Goal: Task Accomplishment & Management: Manage account settings

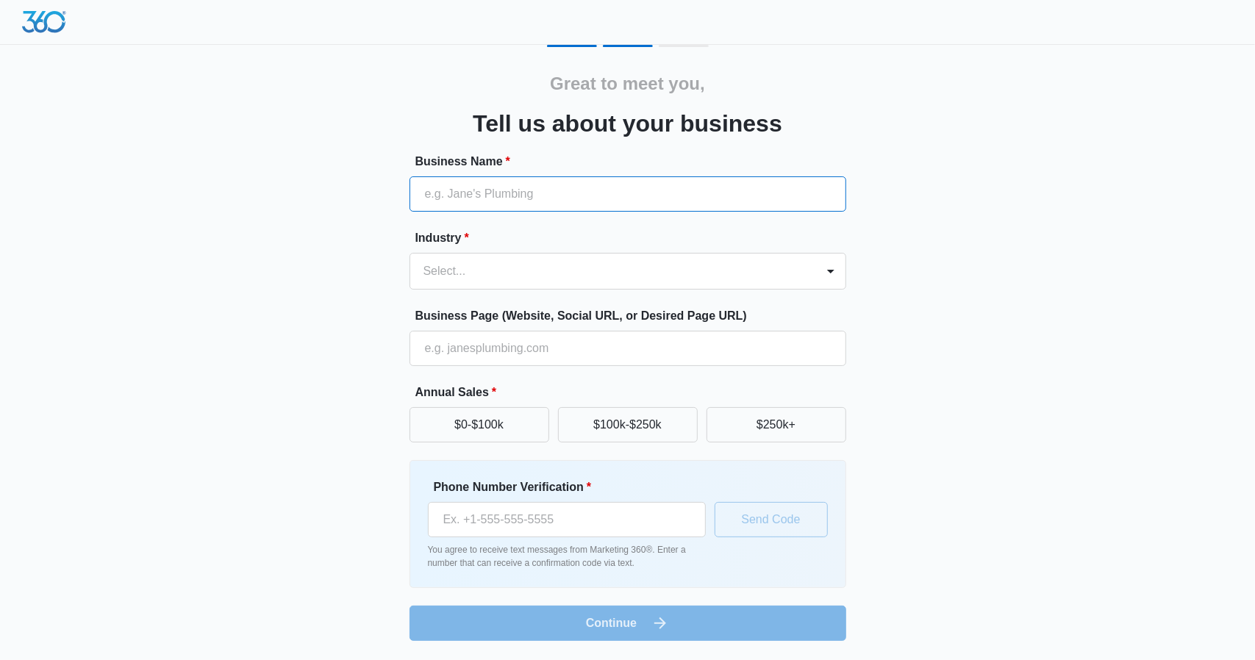
click at [613, 205] on input "Business Name *" at bounding box center [628, 193] width 437 height 35
type input "Inkfinity PMU Studio"
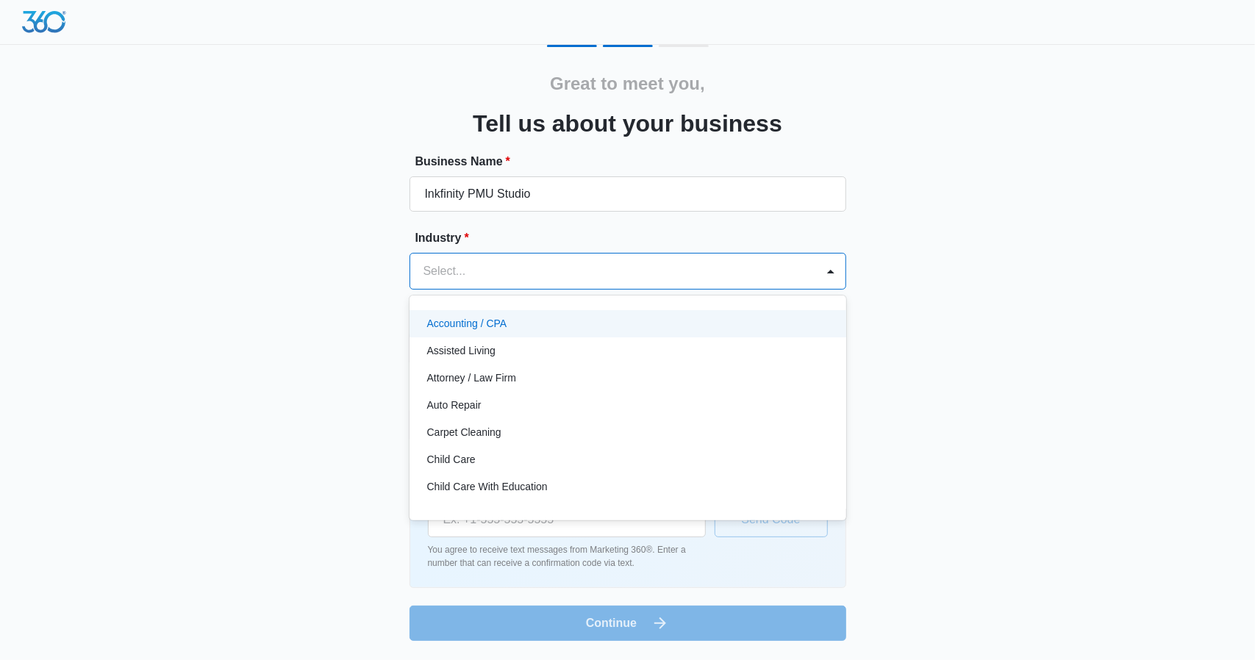
click at [709, 272] on div at bounding box center [611, 271] width 374 height 21
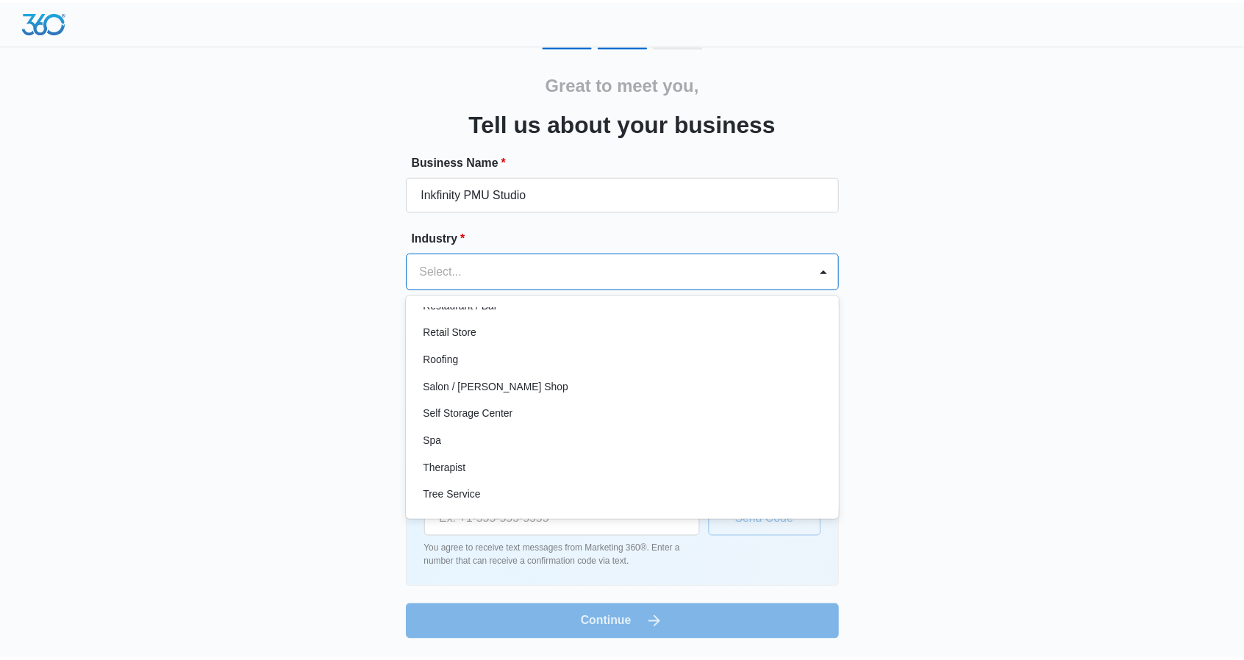
scroll to position [1137, 0]
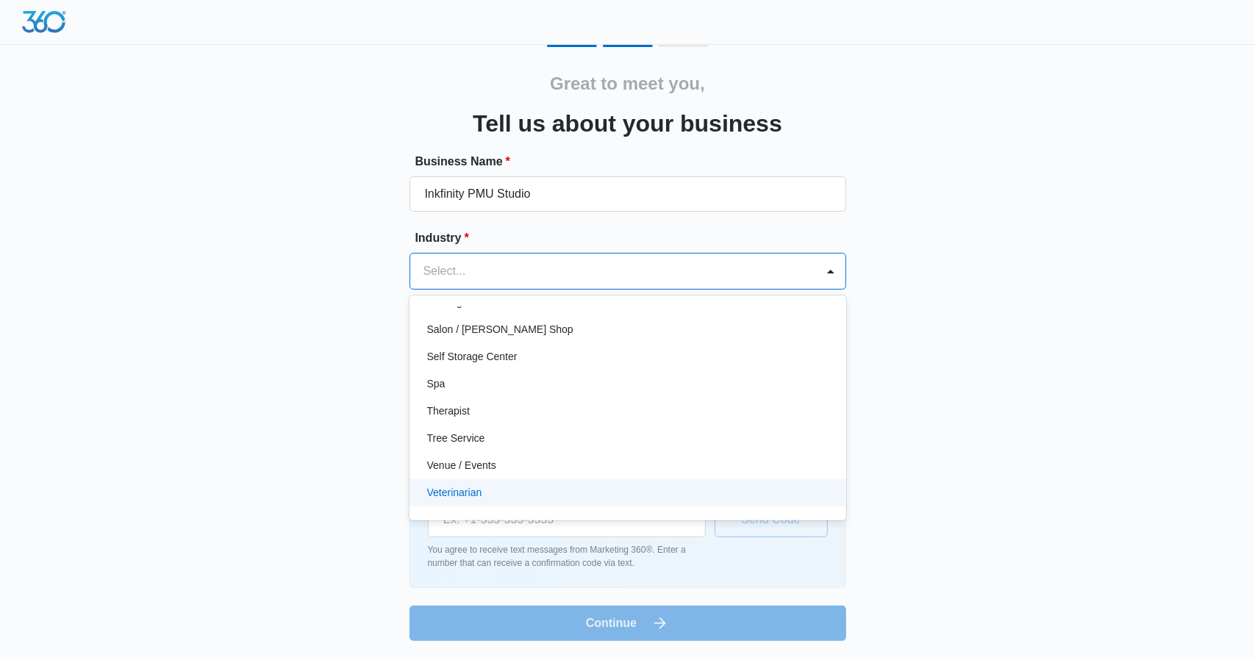
click at [834, 485] on div "Veterinarian" at bounding box center [628, 492] width 437 height 27
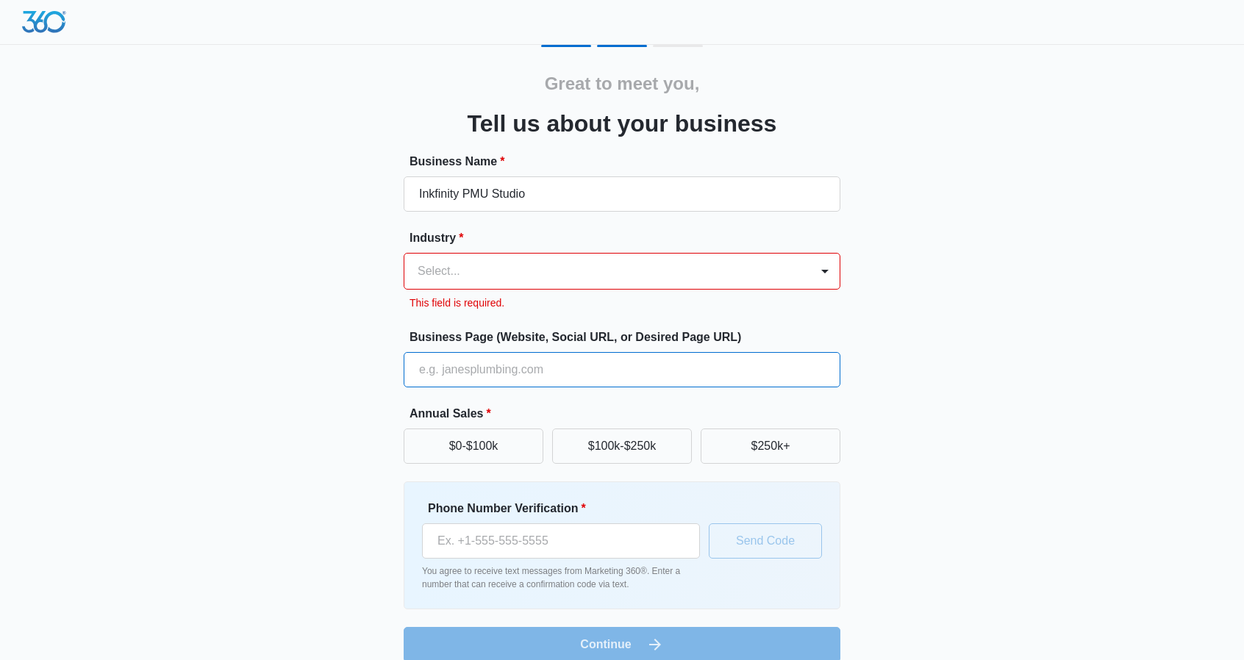
click at [607, 370] on input "Business Page (Website, Social URL, or Desired Page URL)" at bounding box center [622, 369] width 437 height 35
click at [607, 369] on input "Business Page (Website, Social URL, or Desired Page URL)" at bounding box center [622, 369] width 437 height 35
click at [561, 365] on input "Business Page (Website, Social URL, or Desired Page URL)" at bounding box center [622, 369] width 437 height 35
click at [561, 367] on input "Business Page (Website, Social URL, or Desired Page URL)" at bounding box center [622, 369] width 437 height 35
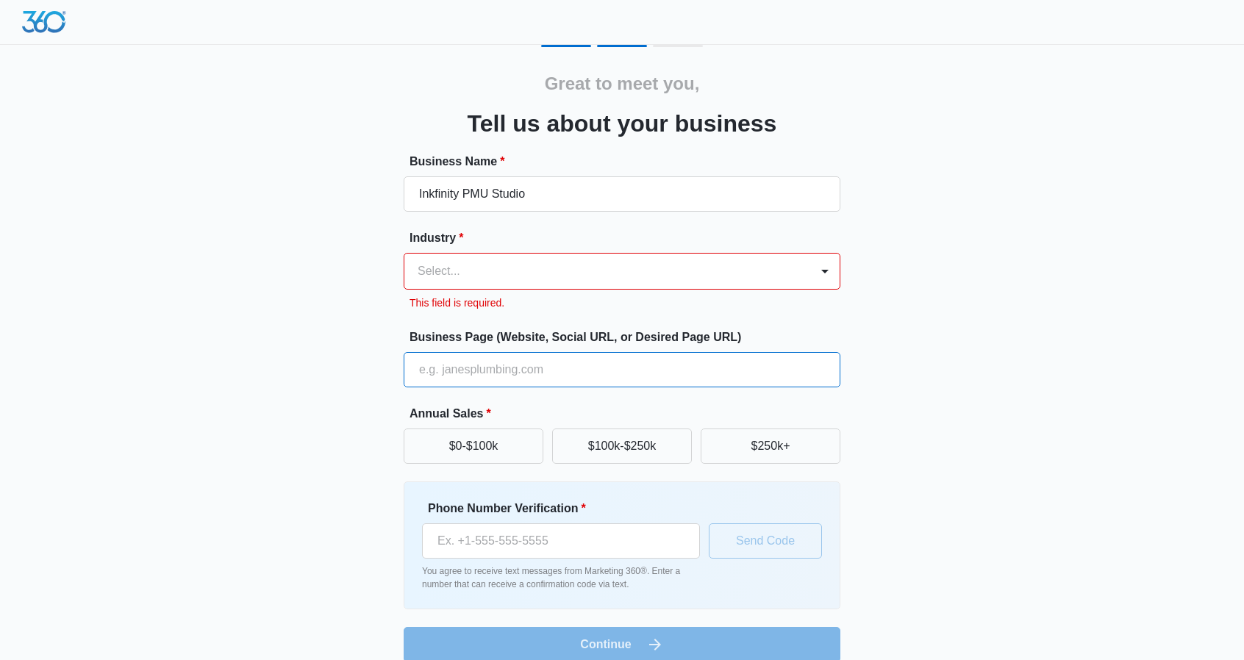
paste input "[URL][DOMAIN_NAME]"
type input "[URL][DOMAIN_NAME]"
click at [522, 276] on div at bounding box center [605, 271] width 374 height 21
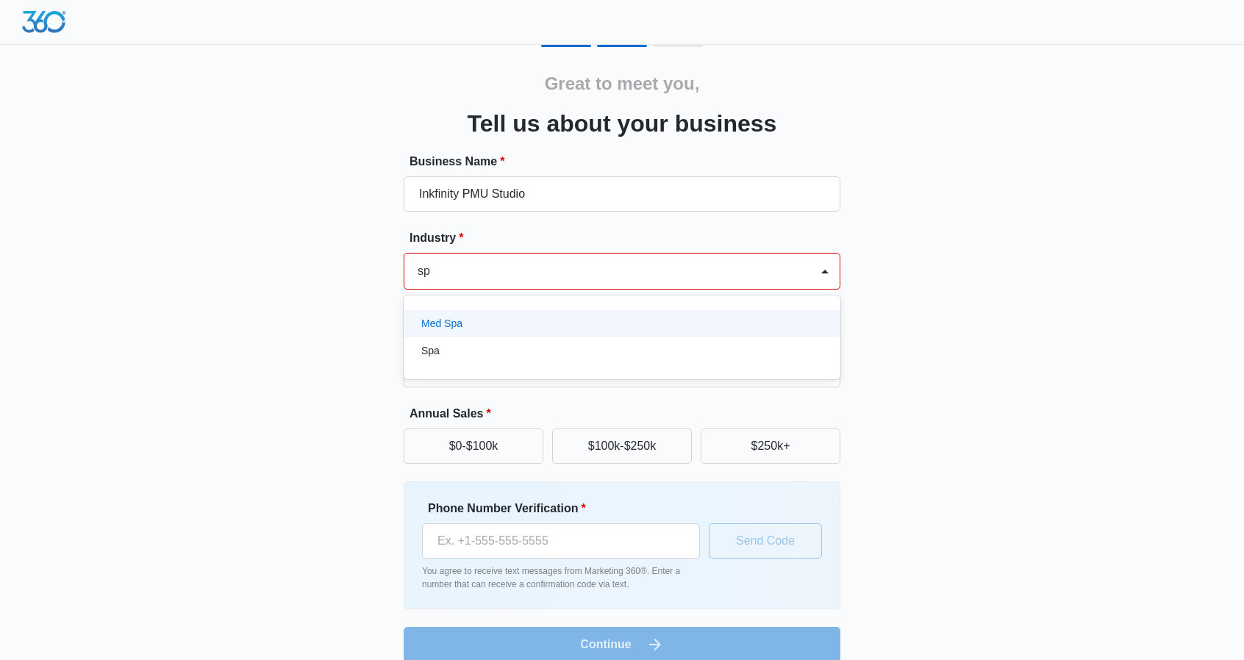
type input "spa"
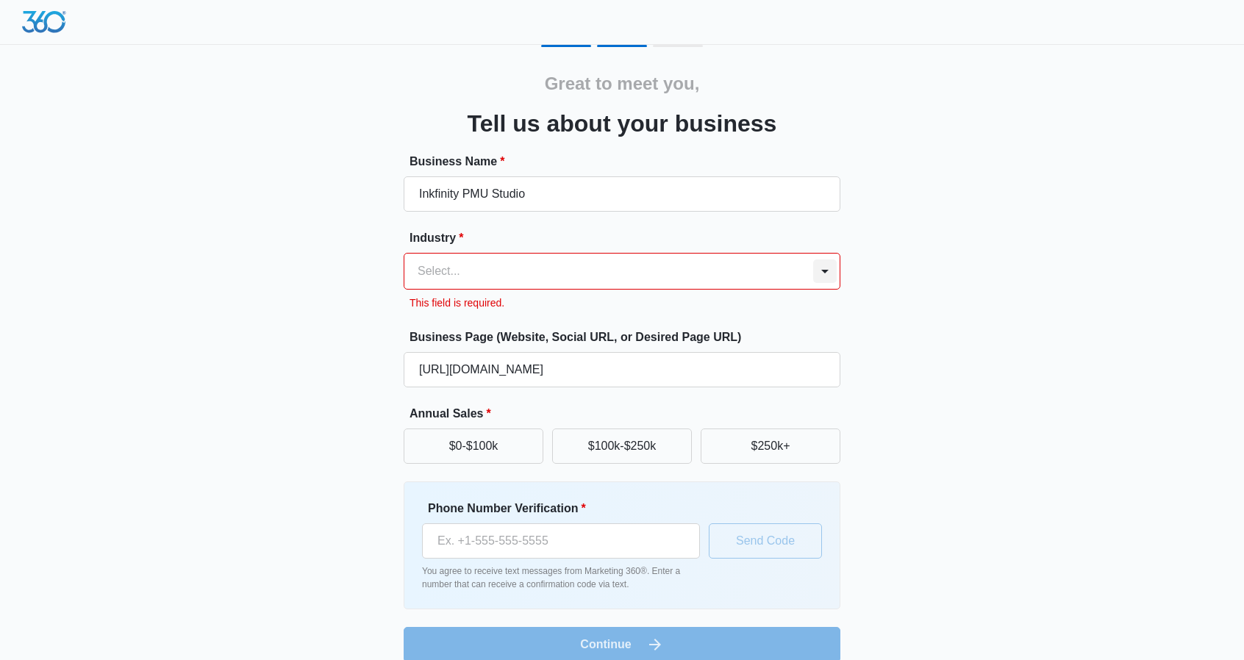
click at [821, 270] on div at bounding box center [825, 272] width 24 height 24
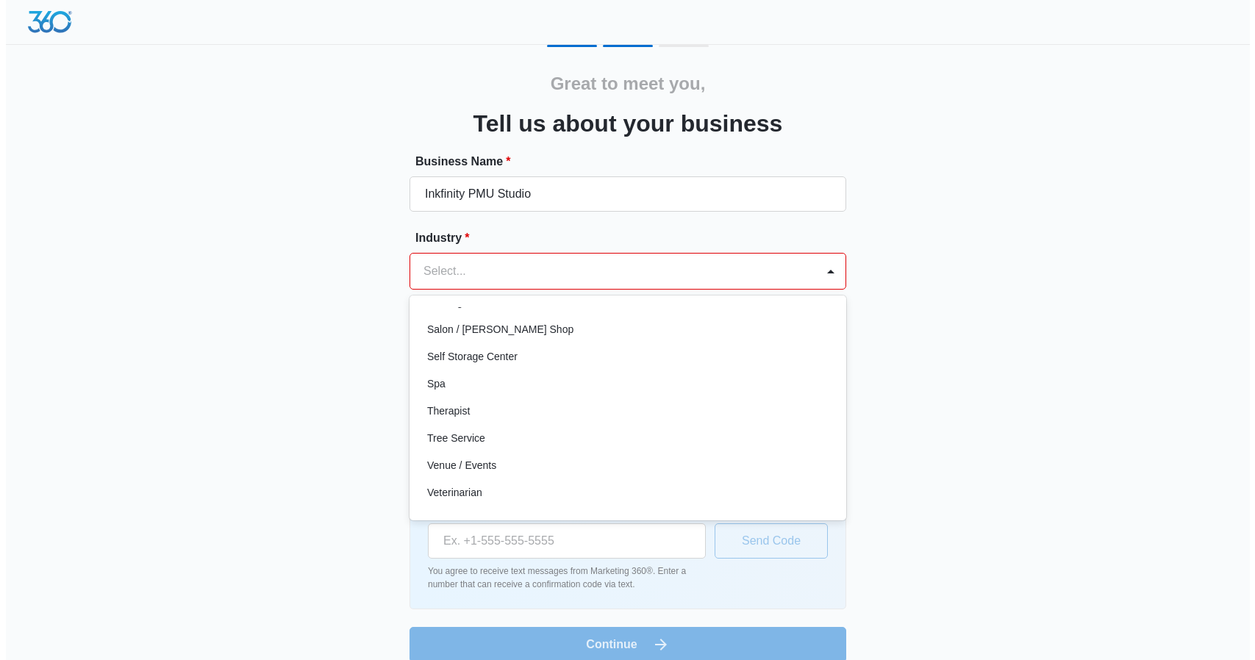
scroll to position [1056, 0]
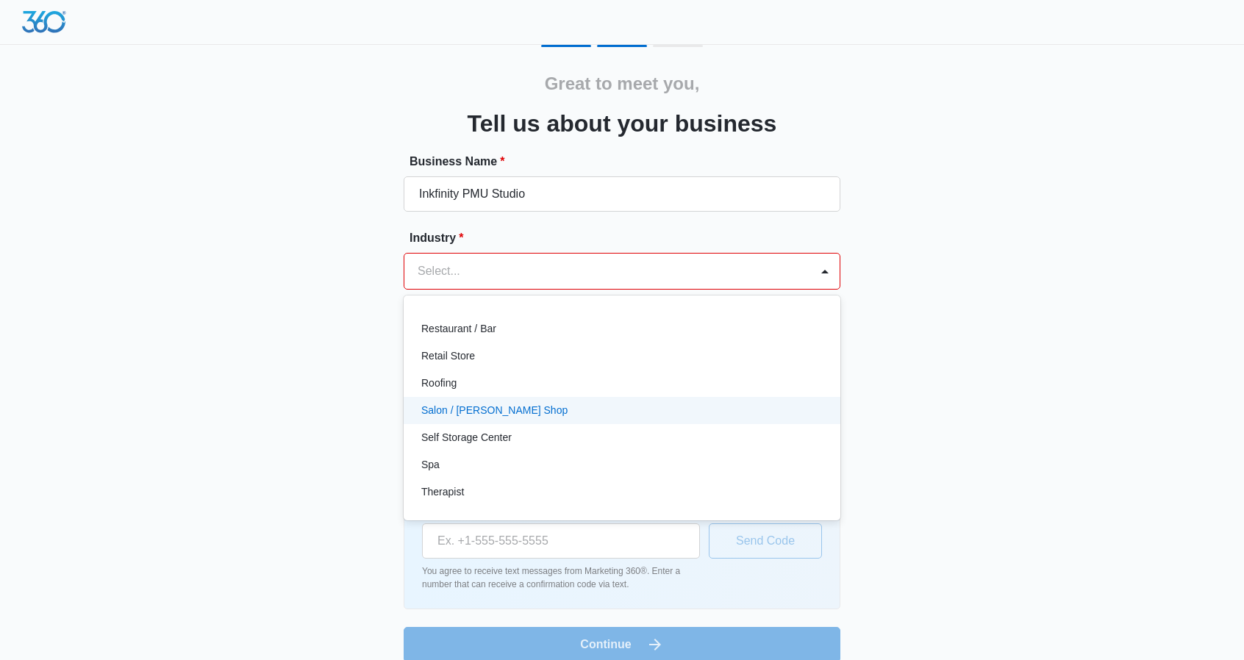
click at [698, 417] on div "Salon / [PERSON_NAME] Shop" at bounding box center [620, 410] width 399 height 15
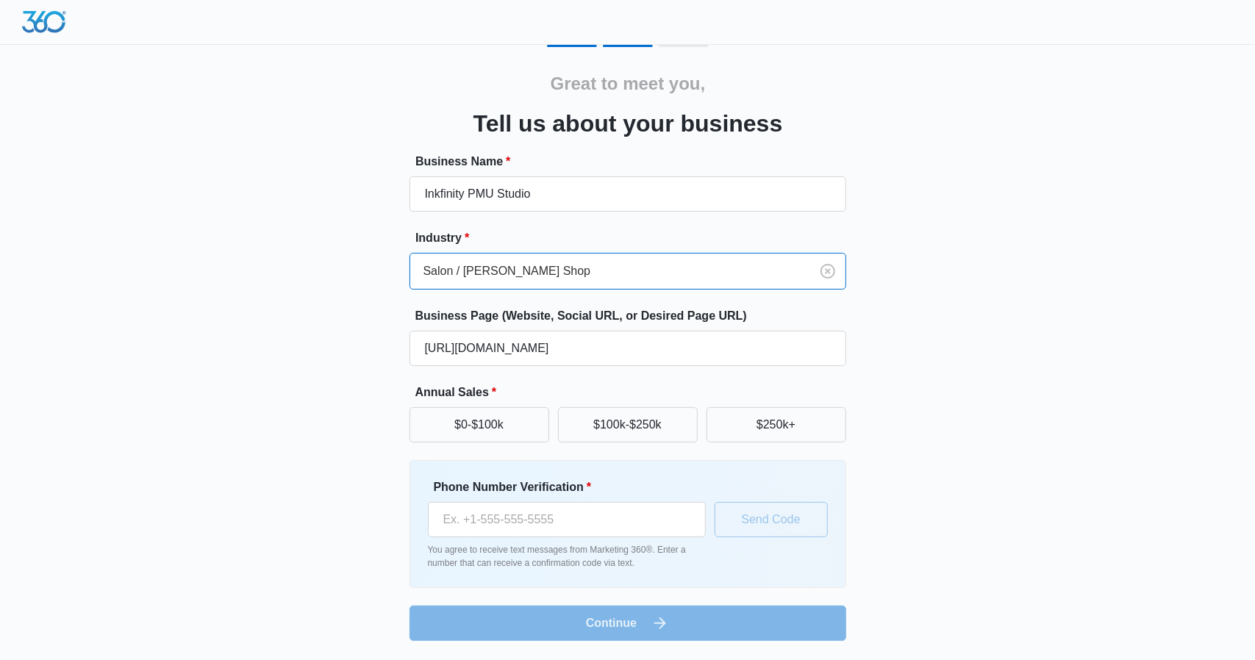
click at [985, 440] on div "Great to meet you, Tell us about your business Business Name * Inkfinity PMU St…" at bounding box center [628, 343] width 882 height 596
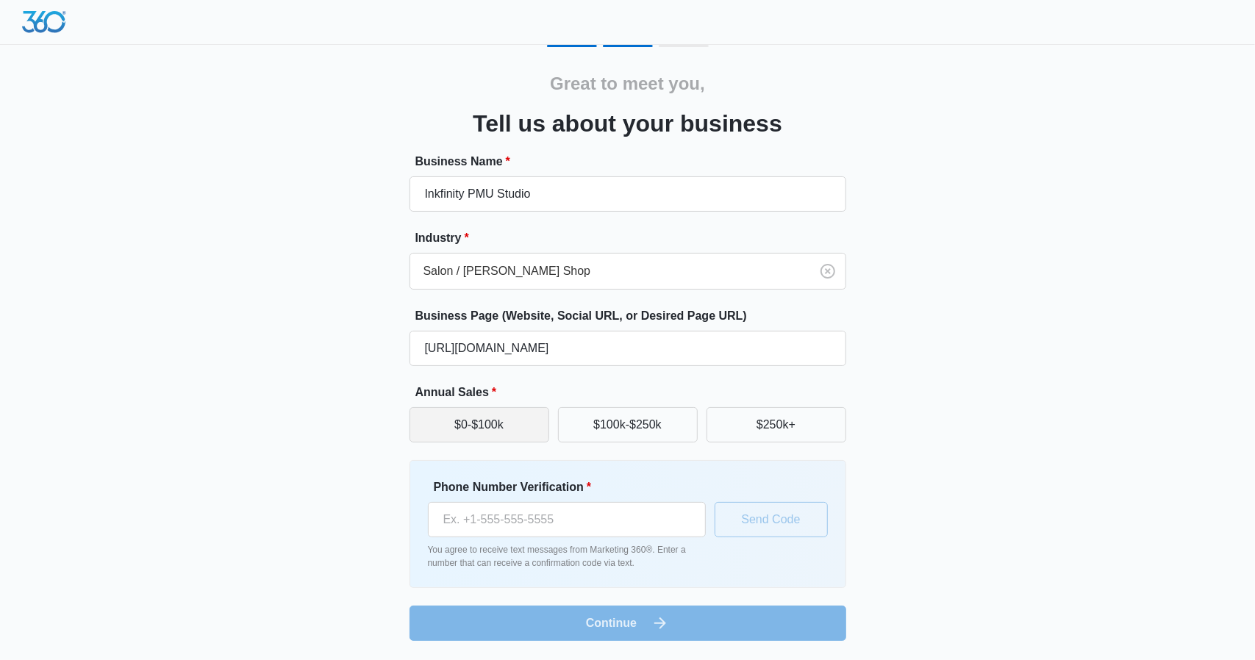
click at [527, 433] on button "$0-$100k" at bounding box center [480, 424] width 140 height 35
click at [607, 518] on input "Phone Number Verification *" at bounding box center [567, 519] width 278 height 35
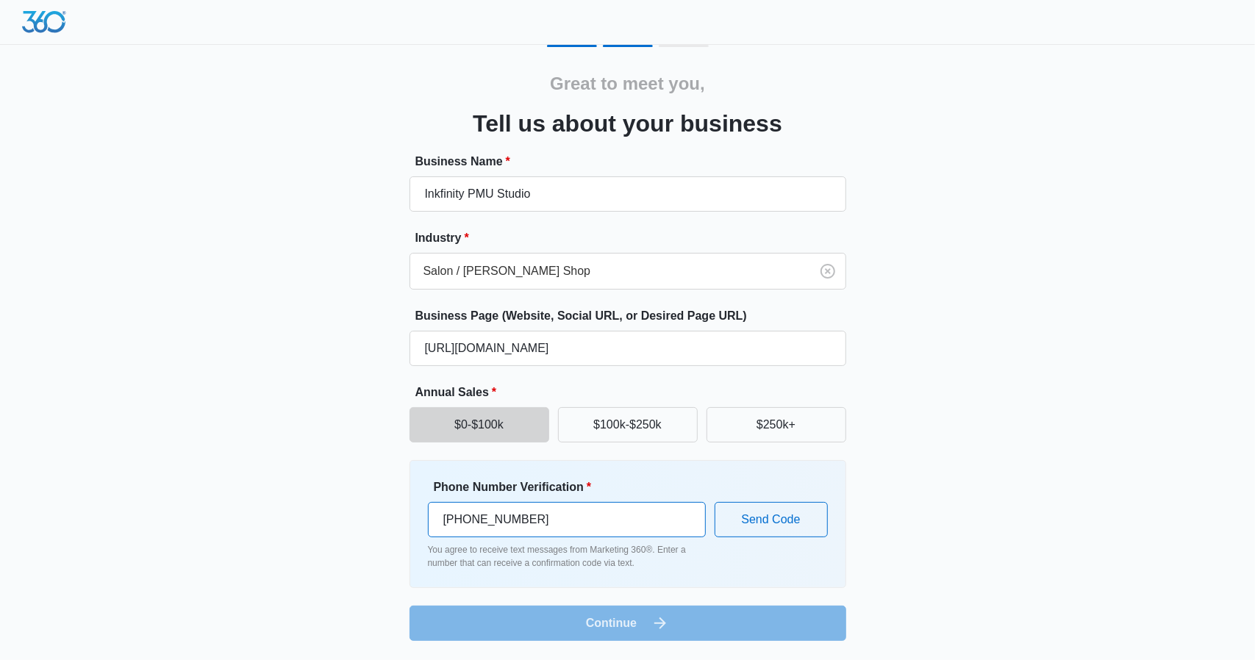
type input "[PHONE_NUMBER]"
click at [748, 521] on button "Send Code" at bounding box center [771, 519] width 113 height 35
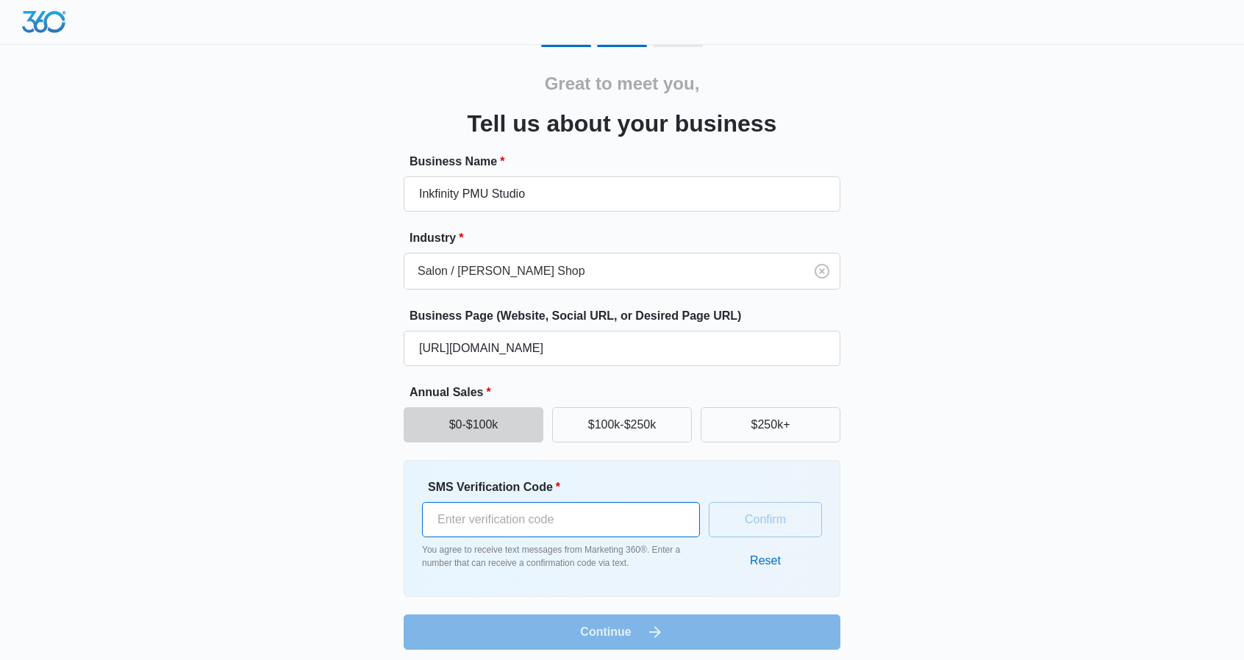
click at [638, 526] on input "SMS Verification Code *" at bounding box center [561, 519] width 278 height 35
type input "558308"
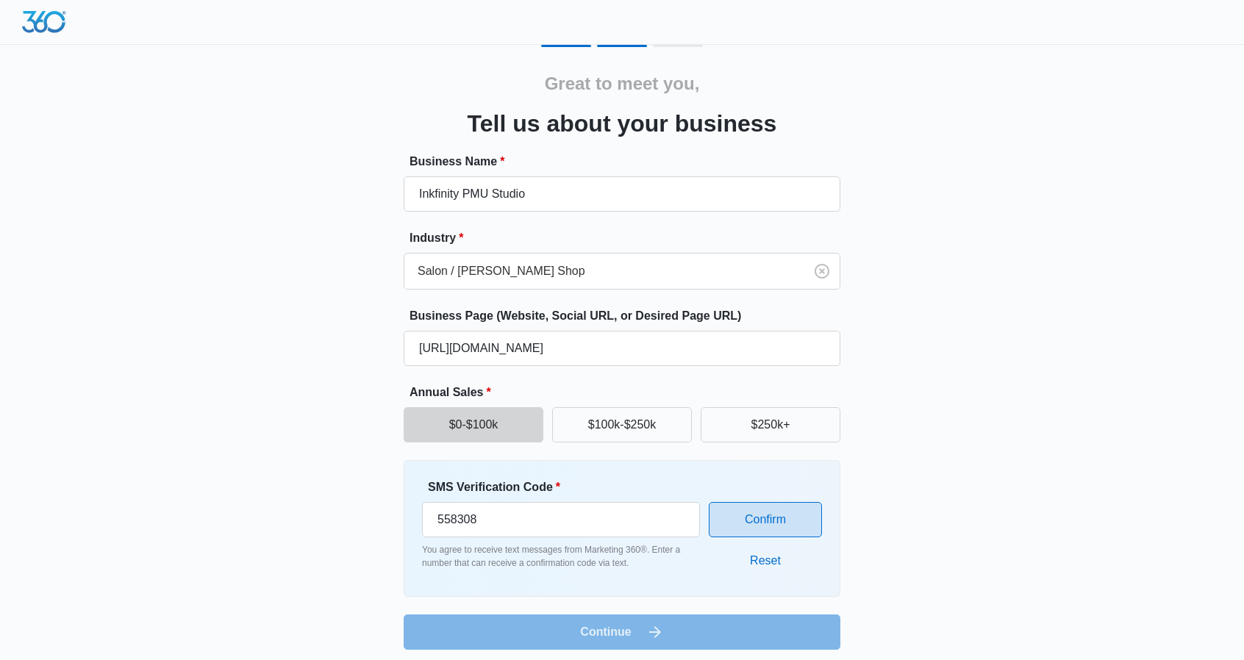
click at [798, 512] on button "Confirm" at bounding box center [765, 519] width 113 height 35
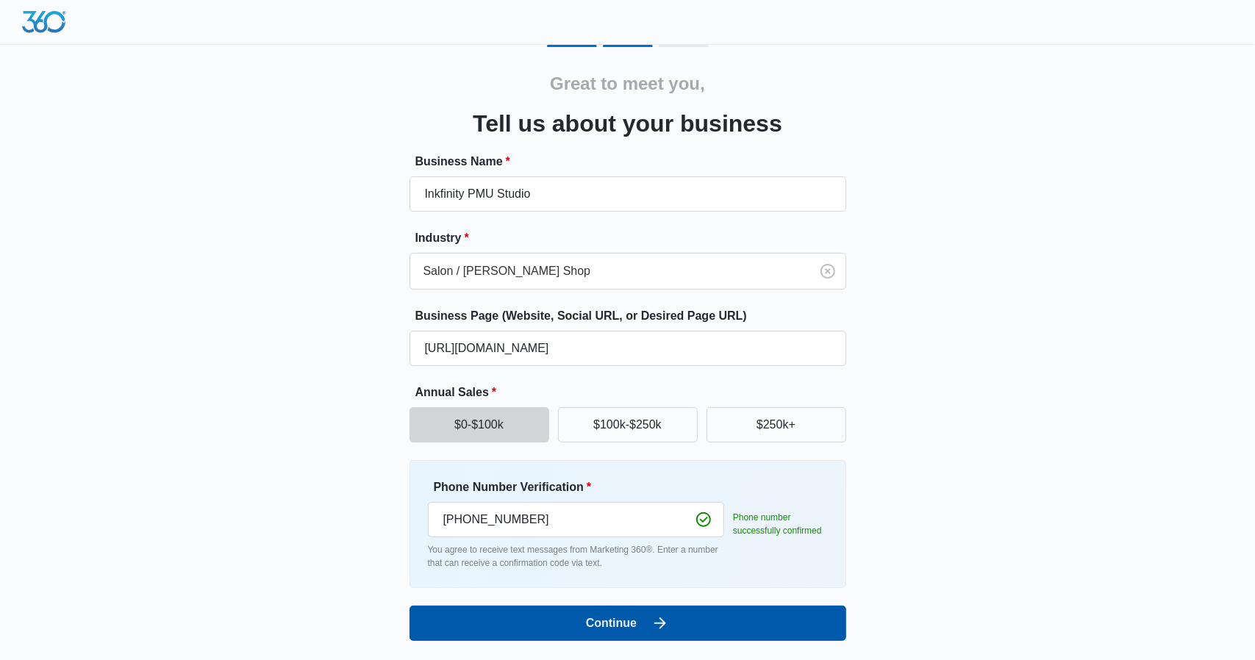
click at [751, 611] on button "Continue" at bounding box center [628, 623] width 437 height 35
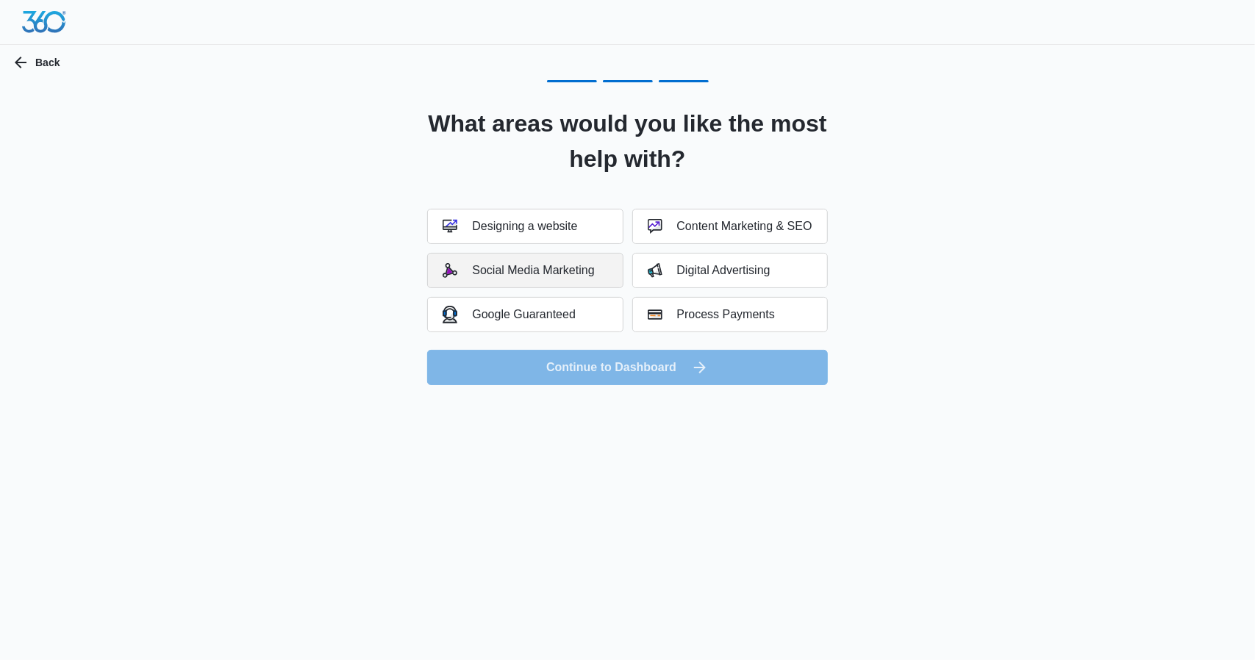
click at [559, 275] on div "Social Media Marketing" at bounding box center [518, 270] width 151 height 15
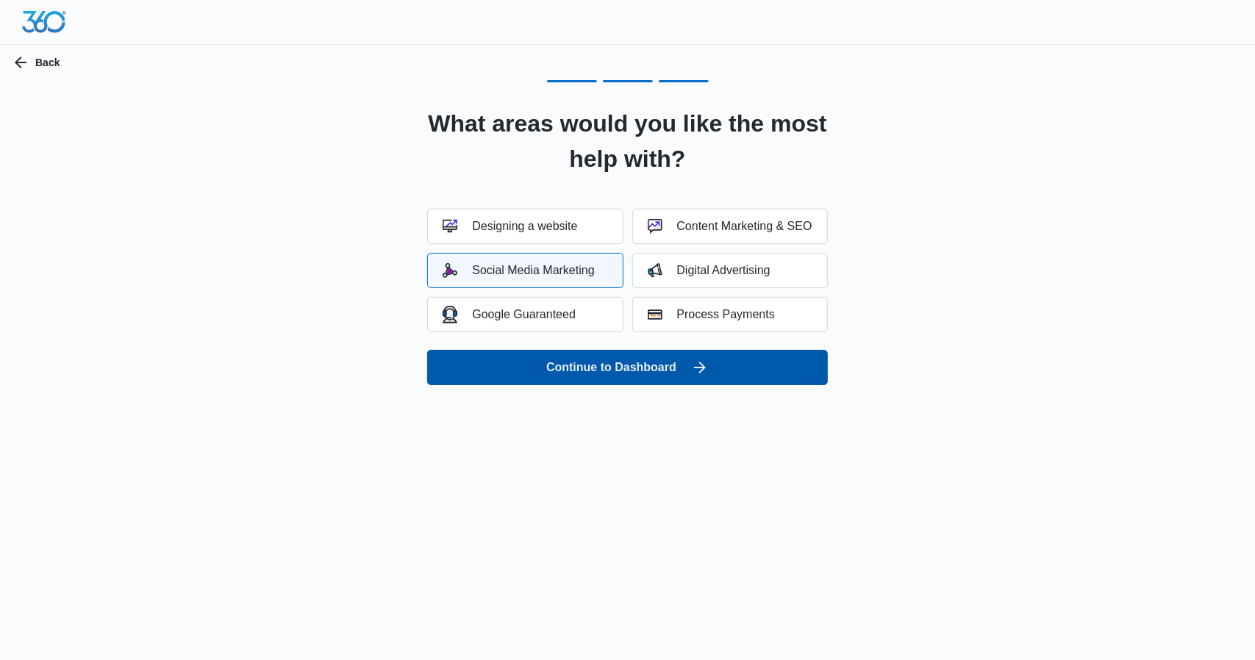
click at [655, 368] on button "Continue to Dashboard" at bounding box center [627, 367] width 400 height 35
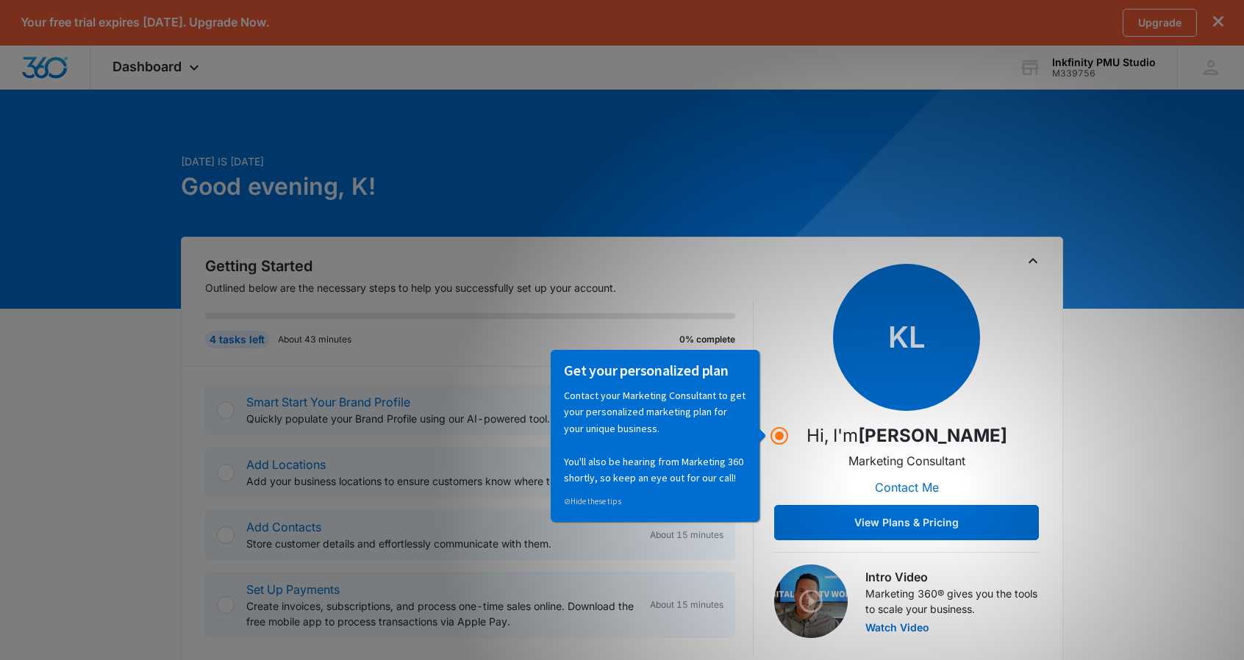
click at [562, 186] on h1 "Good evening, K!" at bounding box center [472, 186] width 582 height 35
click at [887, 182] on div "Today is Friday, October 10th Good evening, K!" at bounding box center [622, 195] width 882 height 83
click at [1089, 72] on div "M339756" at bounding box center [1104, 73] width 104 height 10
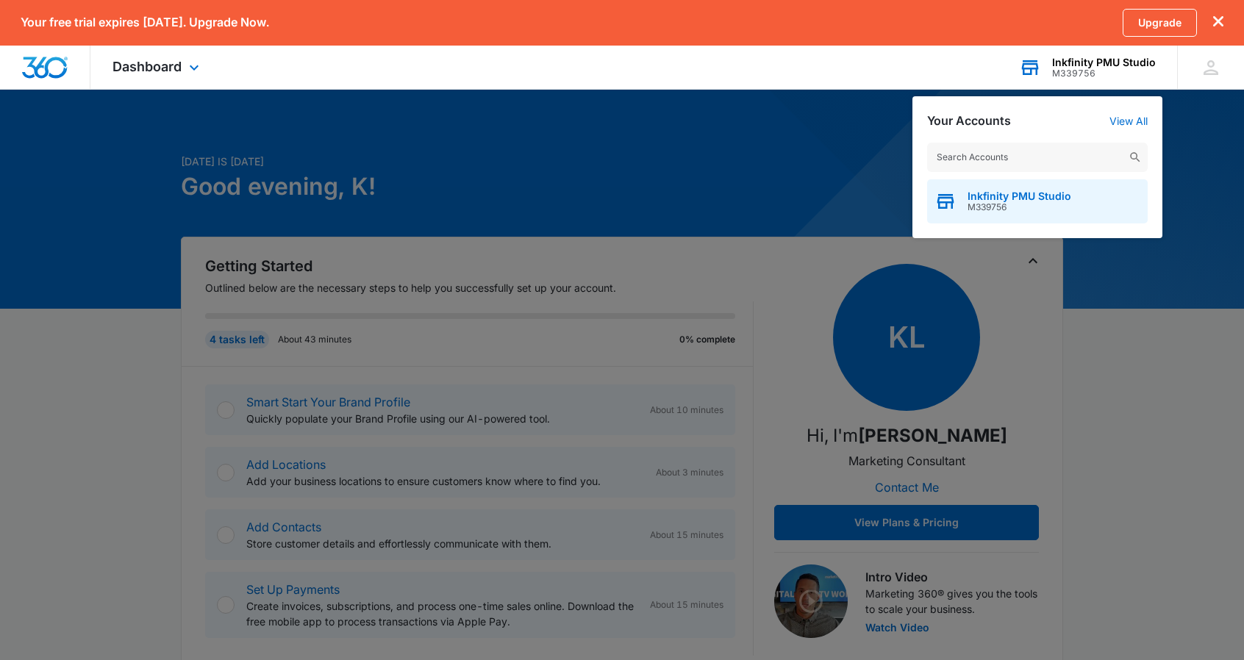
click at [1010, 199] on span "Inkfinity PMU Studio" at bounding box center [1020, 196] width 104 height 12
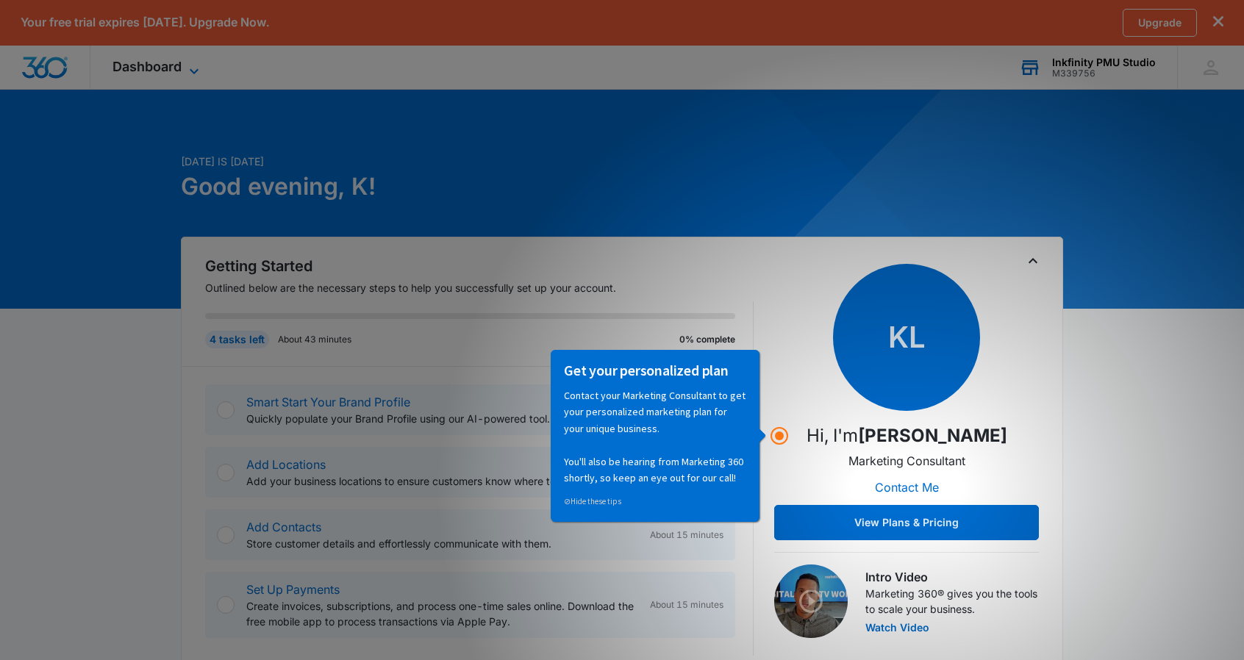
click at [187, 68] on icon at bounding box center [194, 71] width 18 height 18
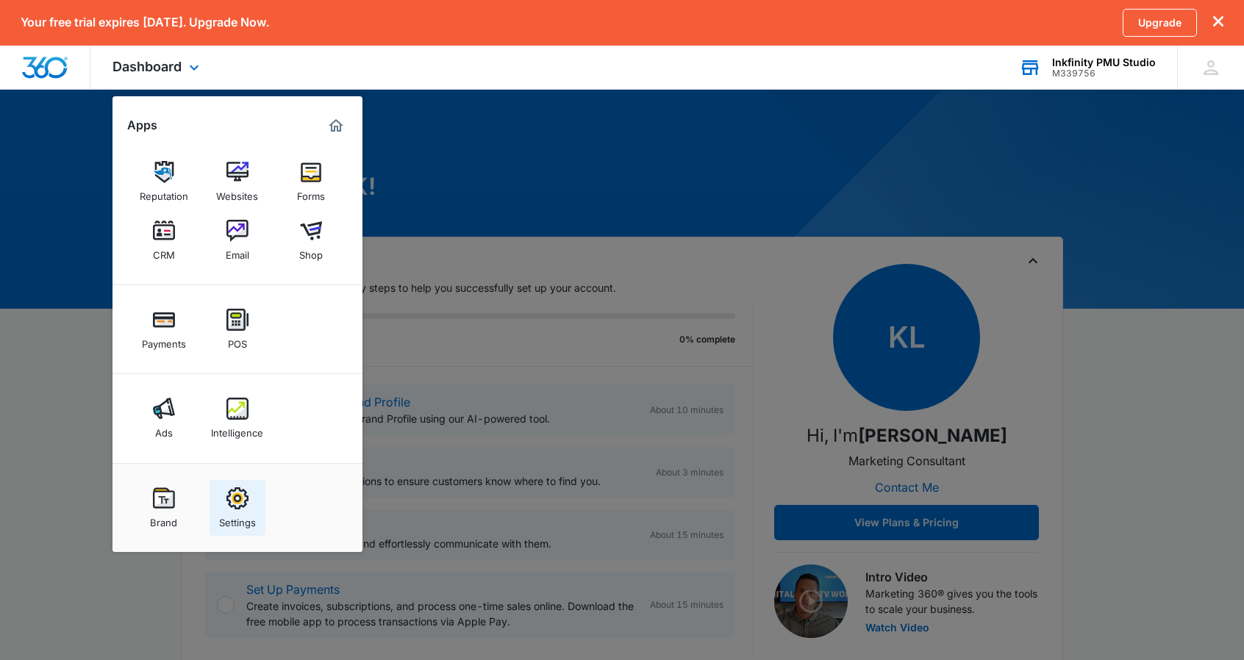
click at [232, 486] on link "Settings" at bounding box center [238, 508] width 56 height 56
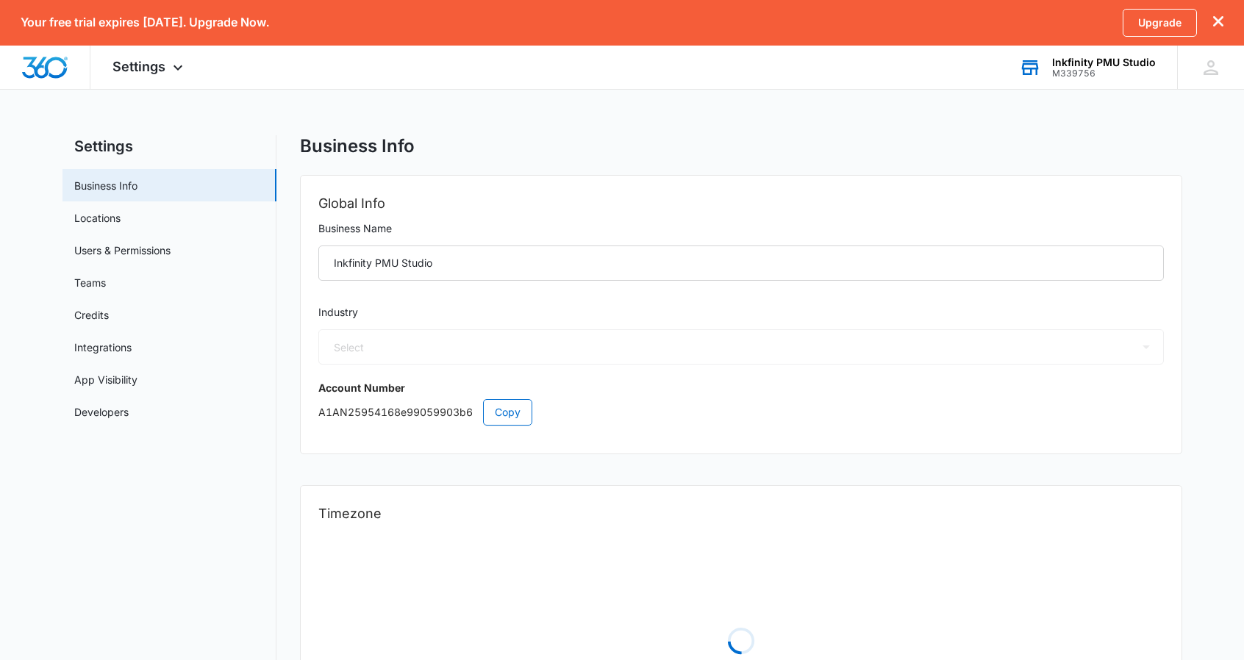
select select "23"
select select "US"
select select "America/Chicago"
click at [95, 321] on link "Credits" at bounding box center [91, 314] width 35 height 15
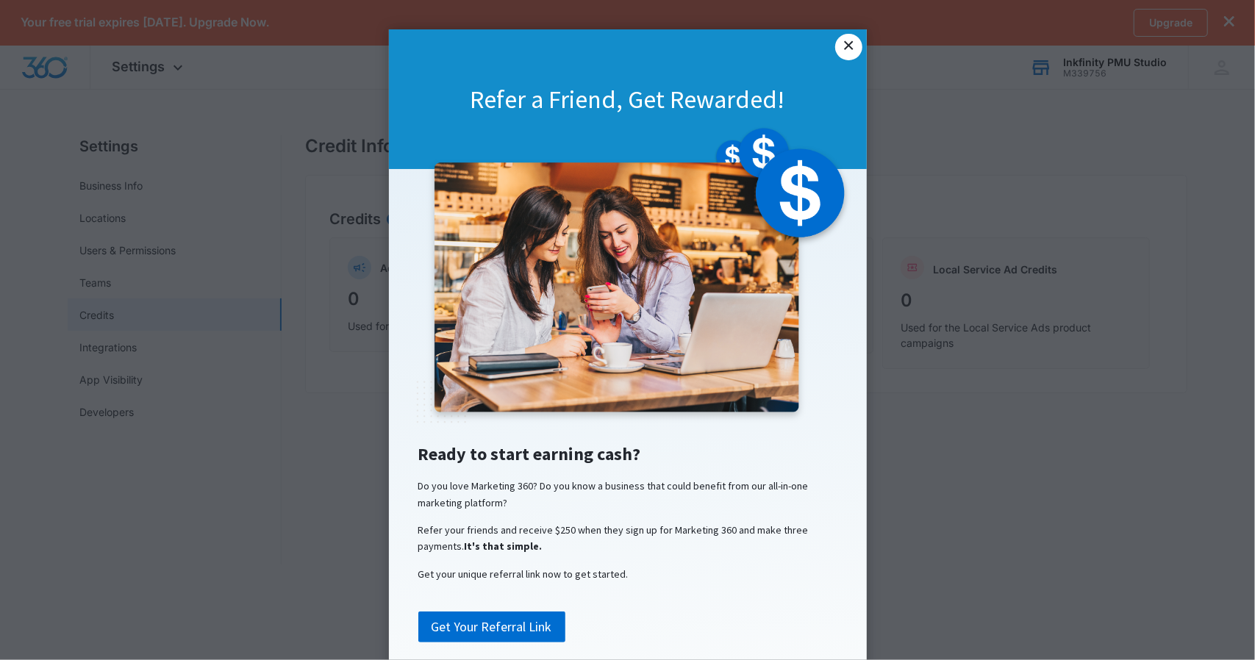
click at [846, 46] on link "×" at bounding box center [848, 47] width 26 height 26
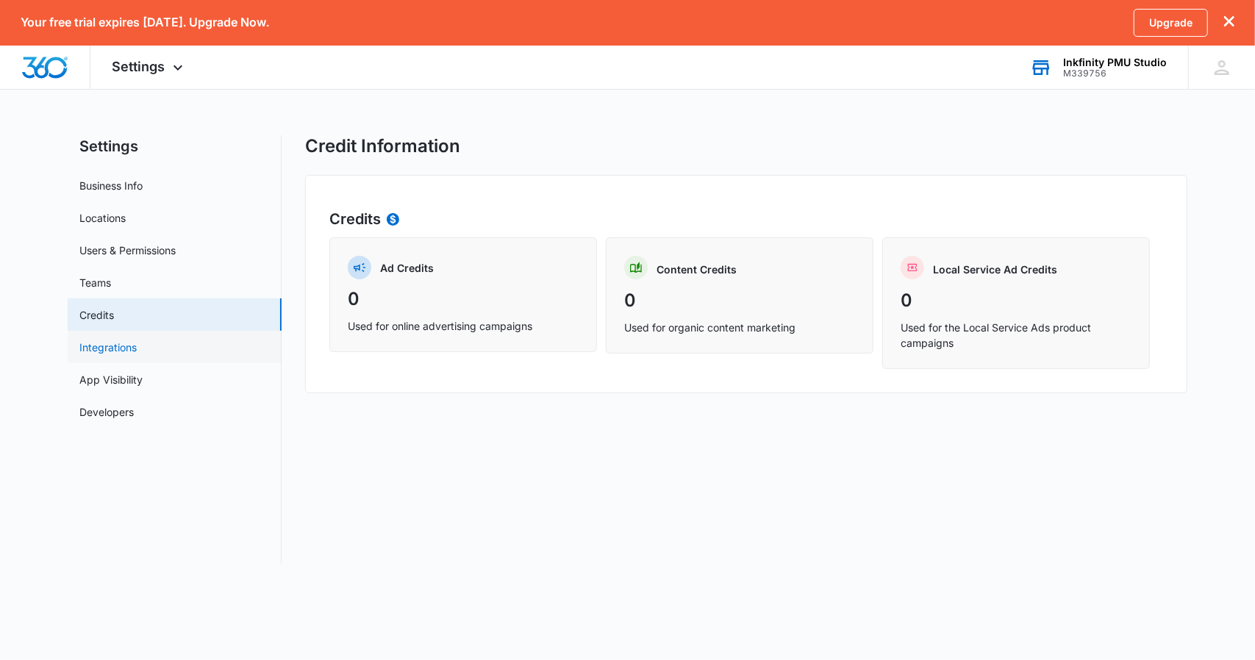
click at [94, 346] on link "Integrations" at bounding box center [107, 347] width 57 height 15
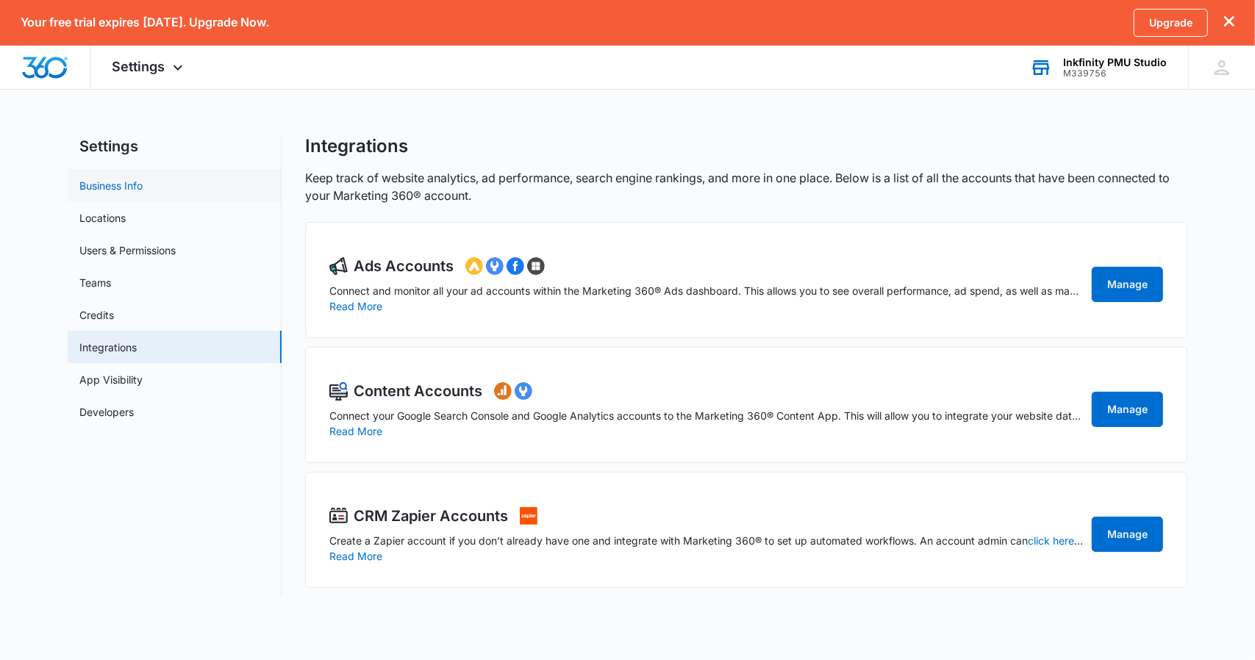
click at [115, 190] on link "Business Info" at bounding box center [110, 185] width 63 height 15
select select "23"
select select "US"
select select "America/Chicago"
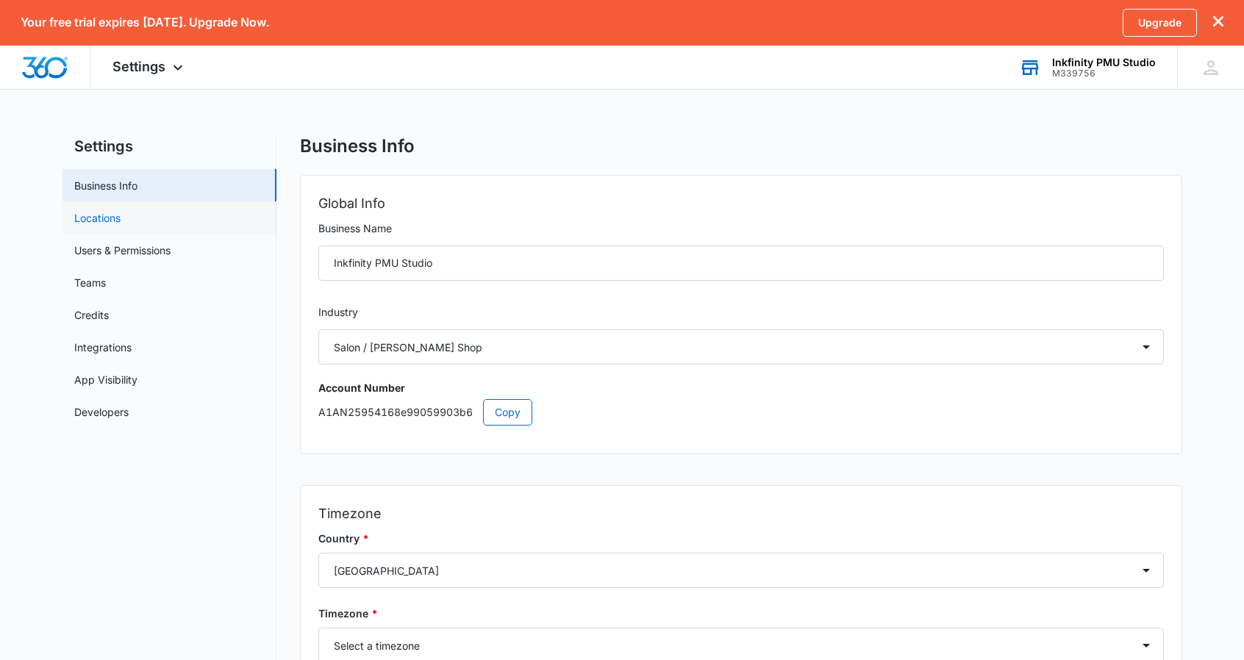
click at [104, 223] on link "Locations" at bounding box center [97, 217] width 46 height 15
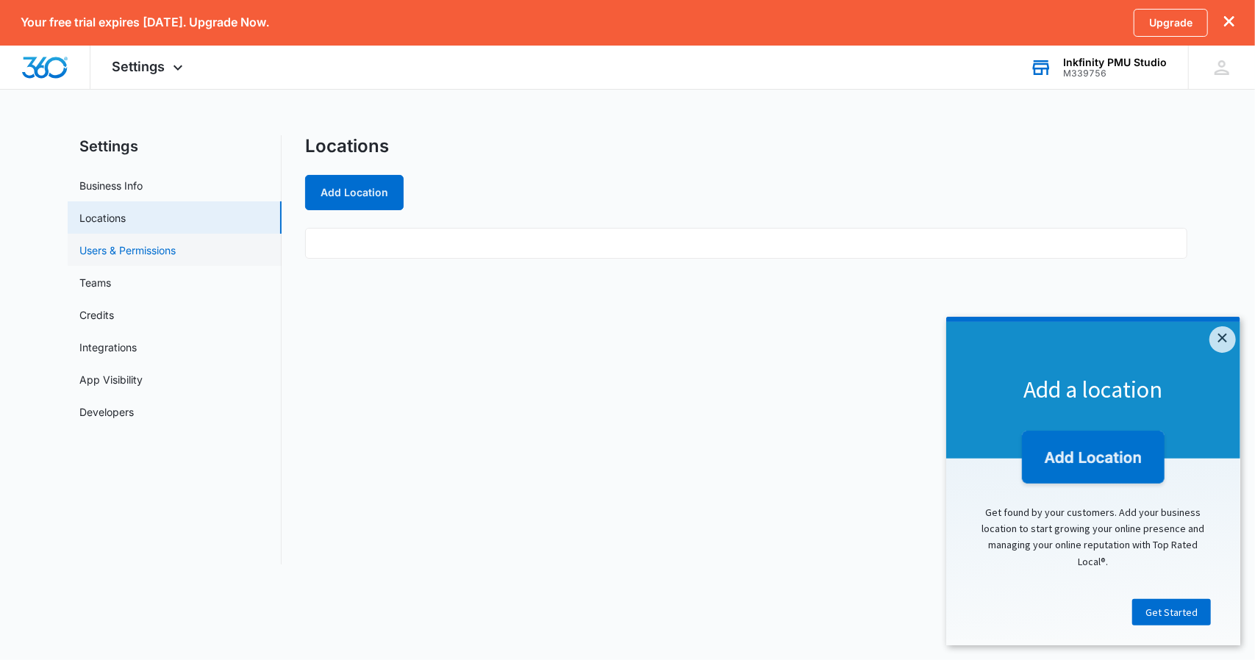
click at [121, 257] on link "Users & Permissions" at bounding box center [127, 250] width 96 height 15
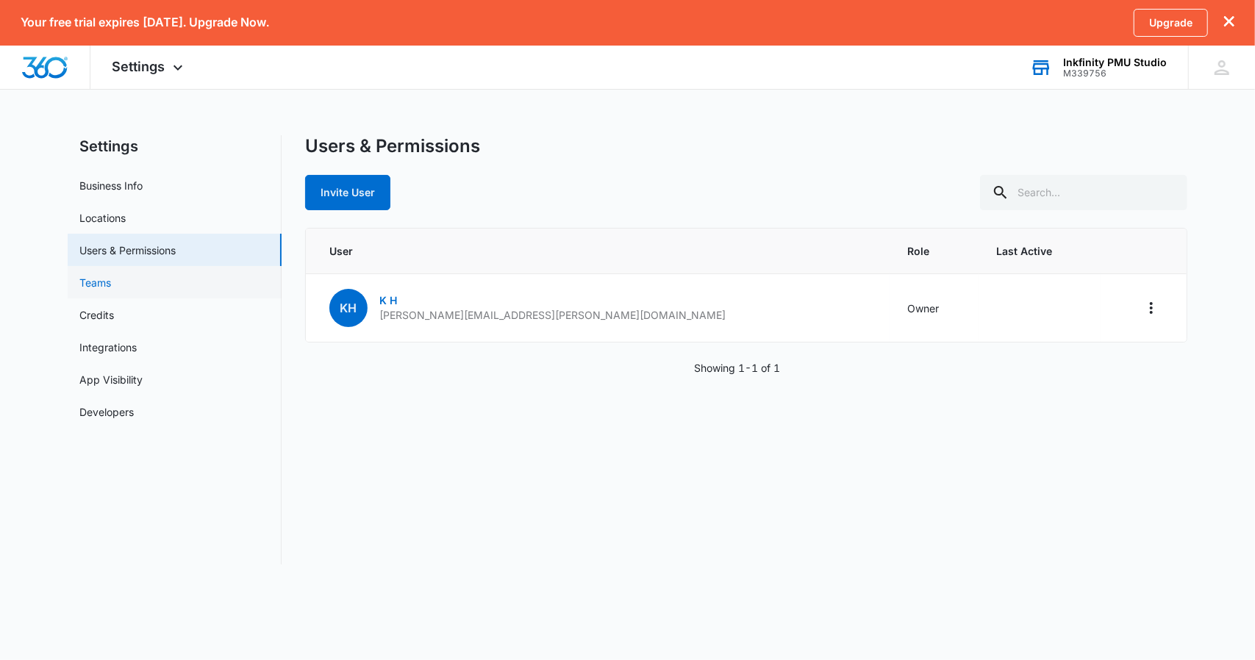
click at [84, 289] on link "Teams" at bounding box center [95, 282] width 32 height 15
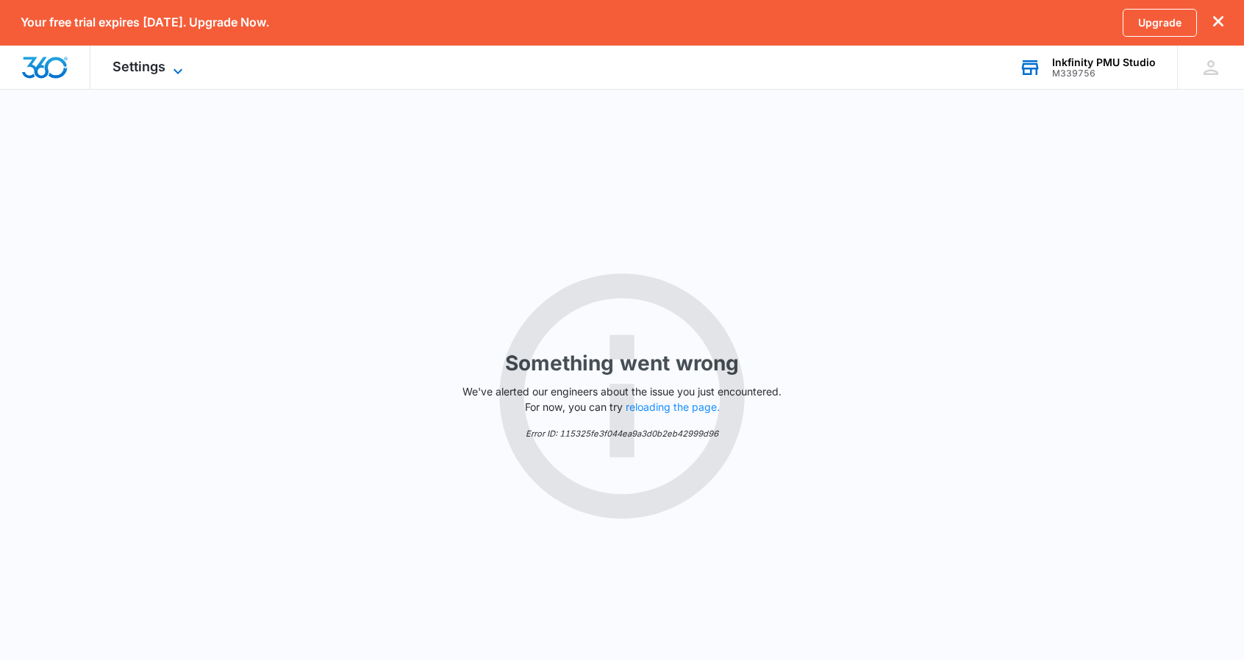
click at [180, 74] on icon at bounding box center [178, 71] width 18 height 18
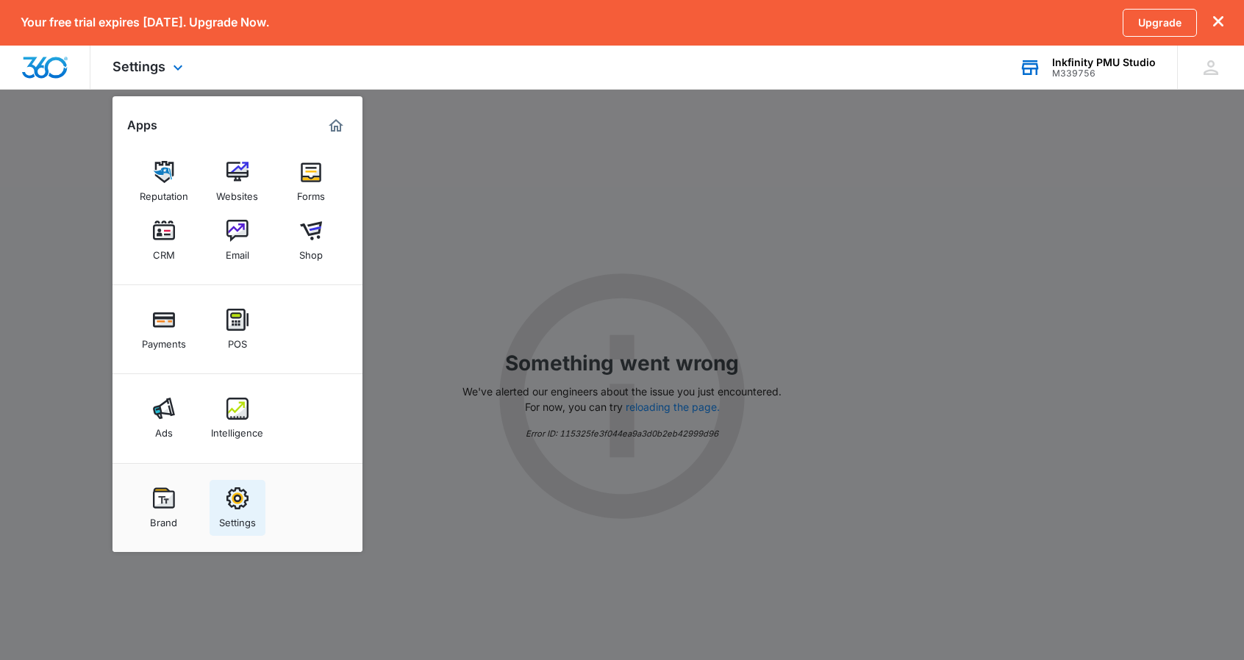
click at [246, 501] on img at bounding box center [237, 498] width 22 height 22
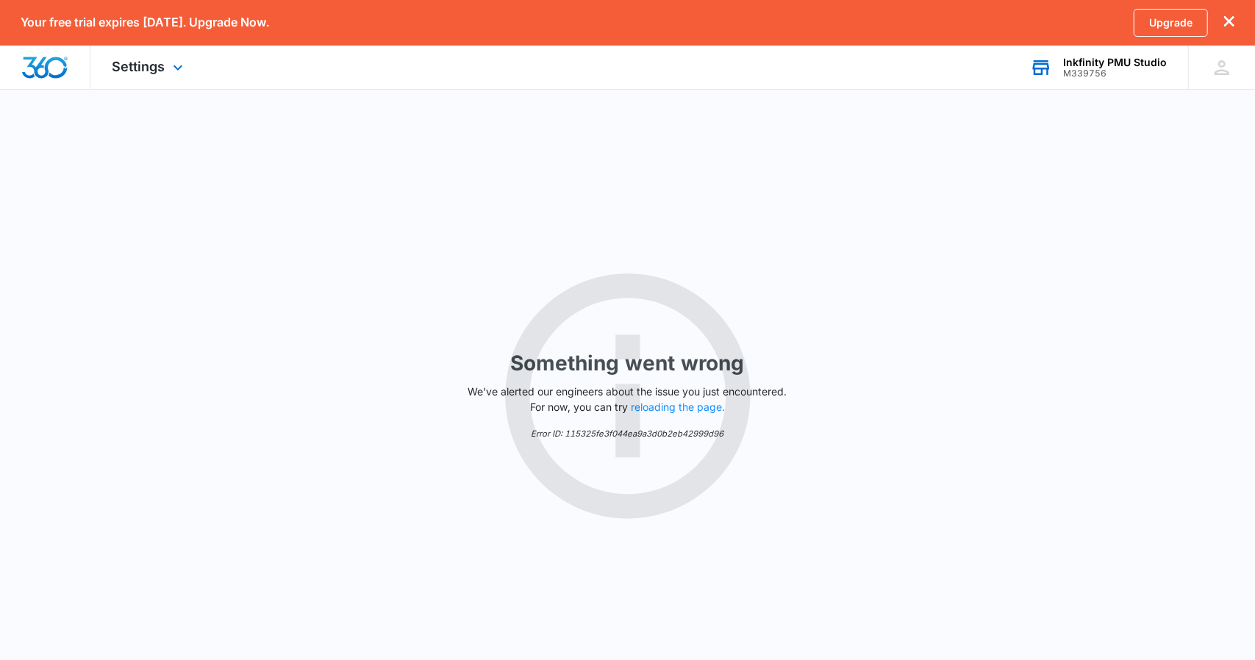
select select "23"
select select "US"
select select "America/Chicago"
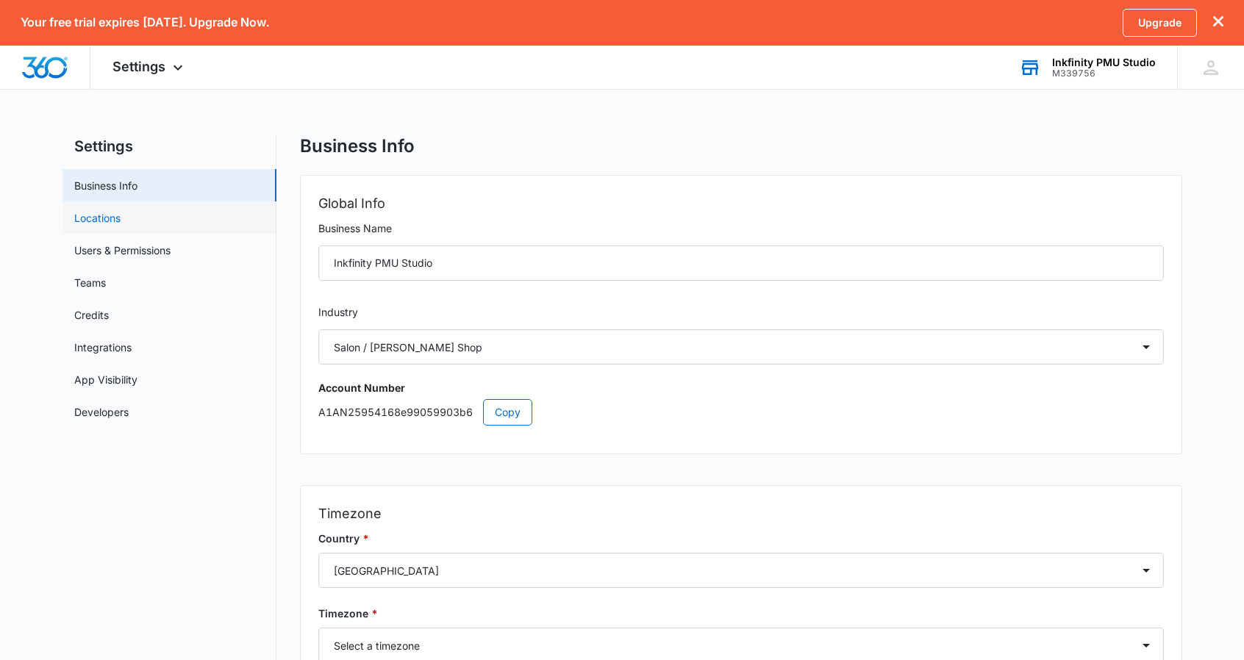
click at [121, 226] on link "Locations" at bounding box center [97, 217] width 46 height 15
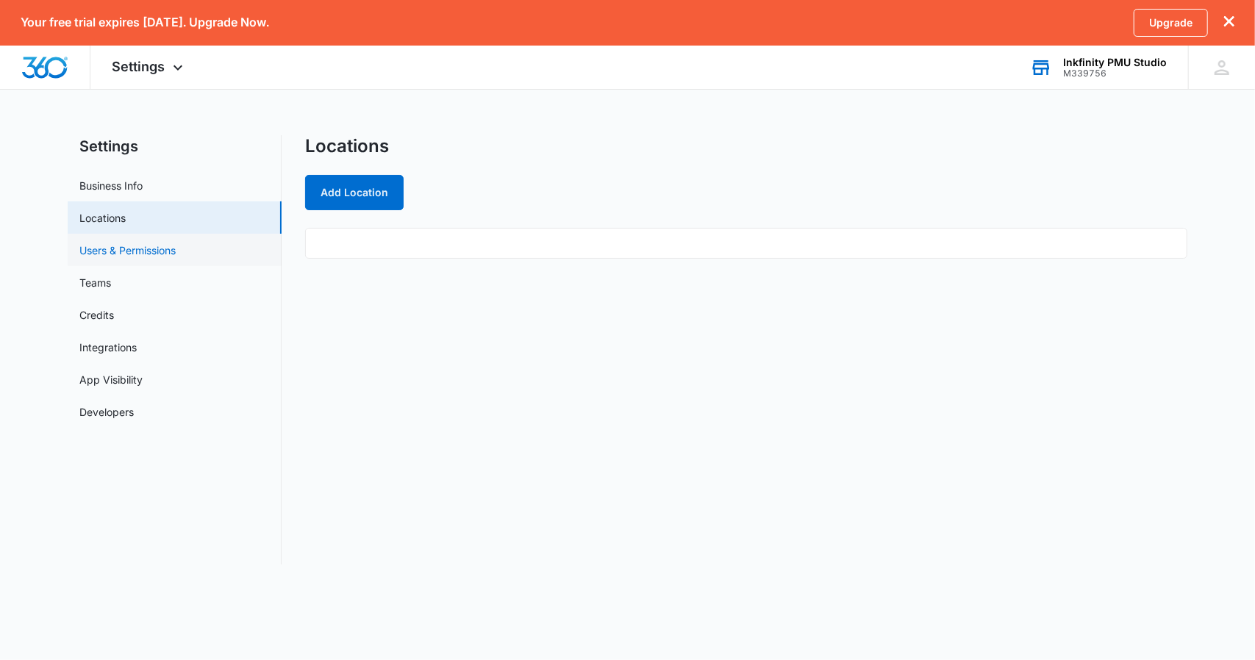
click at [176, 255] on link "Users & Permissions" at bounding box center [127, 250] width 96 height 15
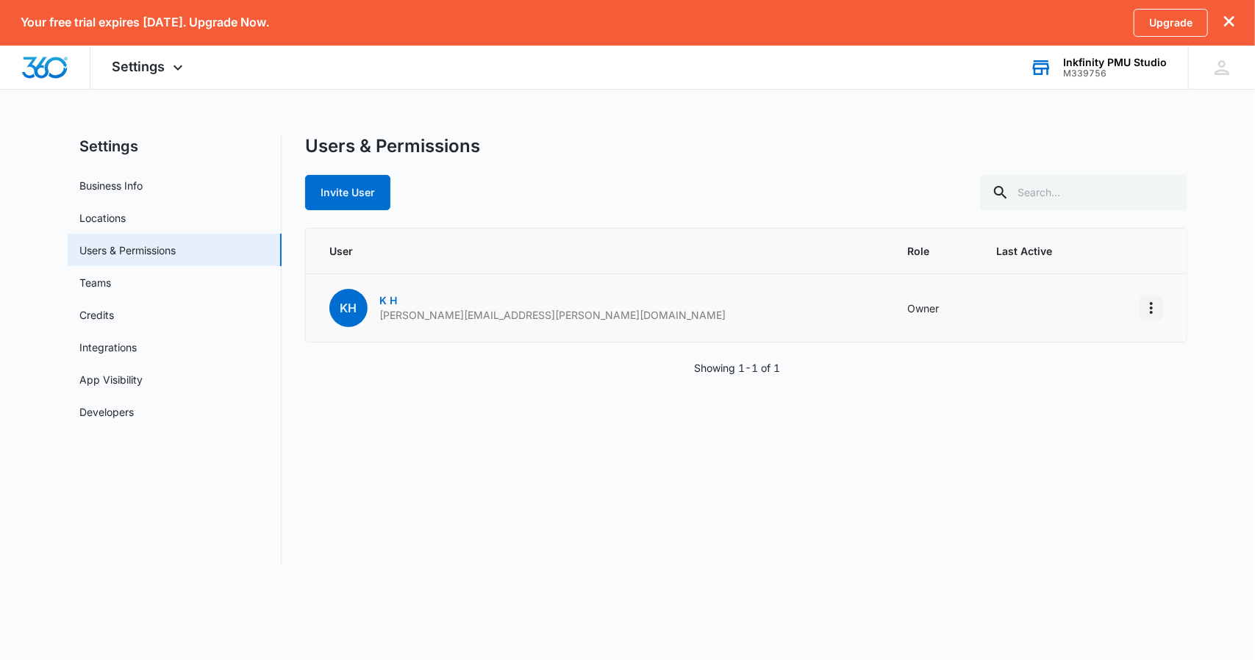
click at [1151, 304] on icon "Actions" at bounding box center [1151, 308] width 3 height 12
click at [107, 285] on link "Teams" at bounding box center [95, 282] width 32 height 15
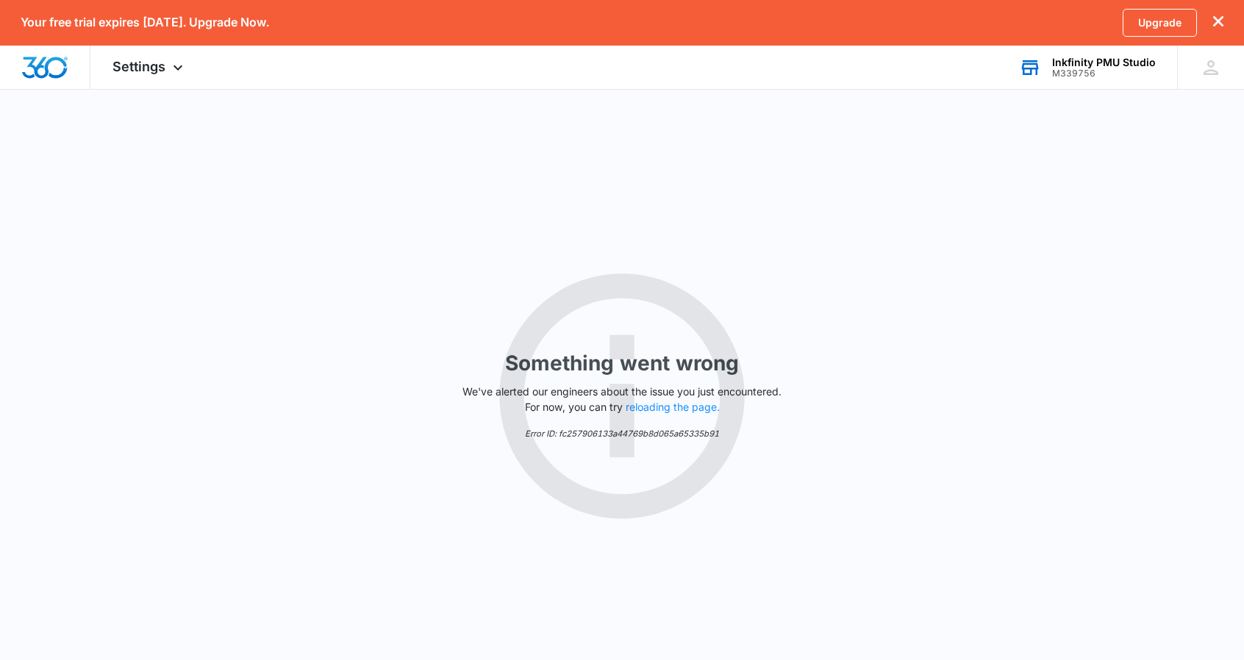
click at [107, 285] on div "Something went wrong We've alerted our engineers about the issue you just encou…" at bounding box center [622, 396] width 1244 height 616
click at [171, 68] on icon at bounding box center [178, 71] width 18 height 18
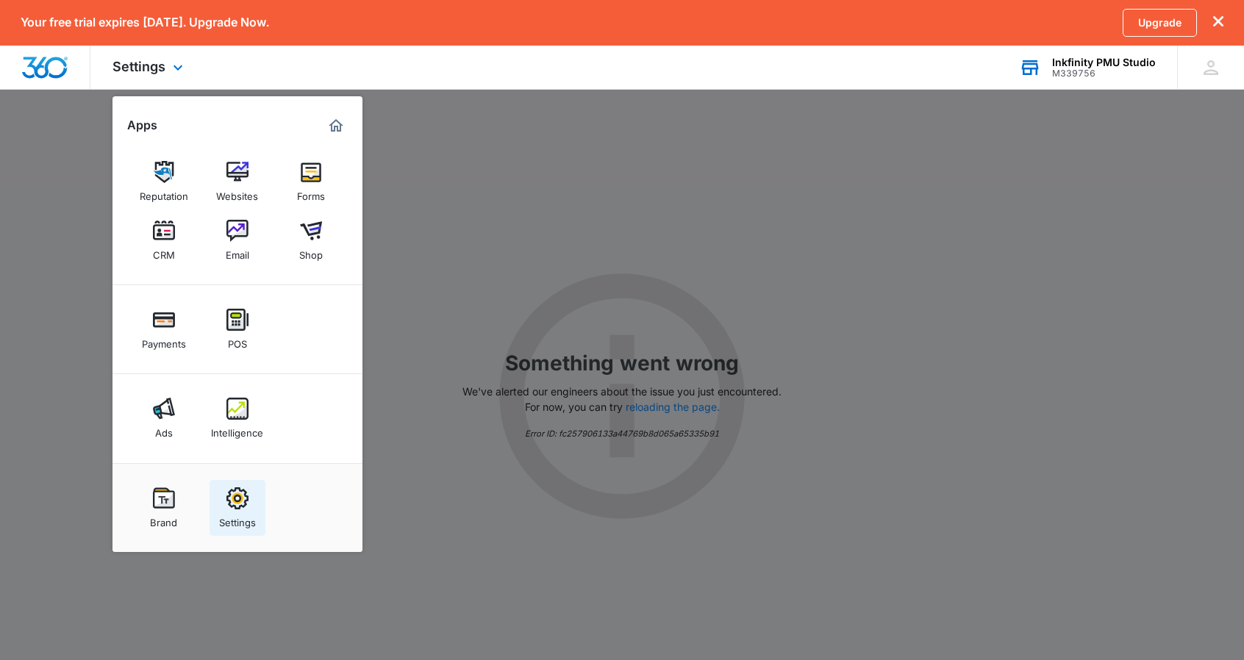
click at [244, 499] on img at bounding box center [237, 498] width 22 height 22
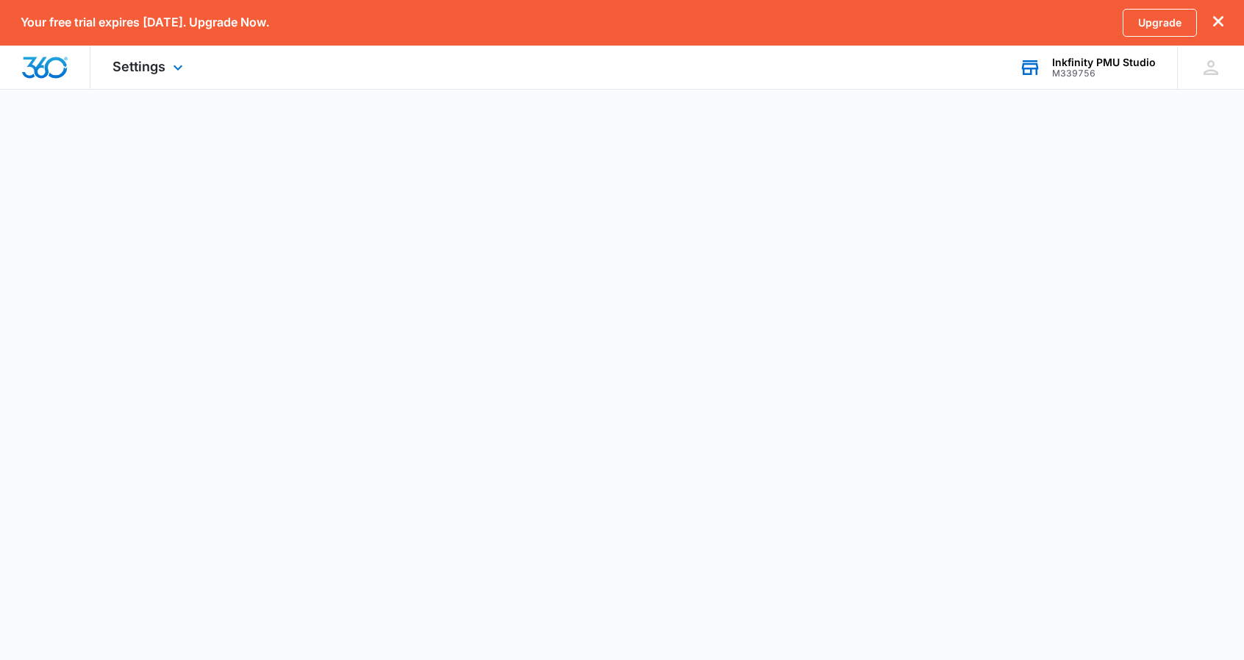
select select "23"
select select "US"
select select "America/Chicago"
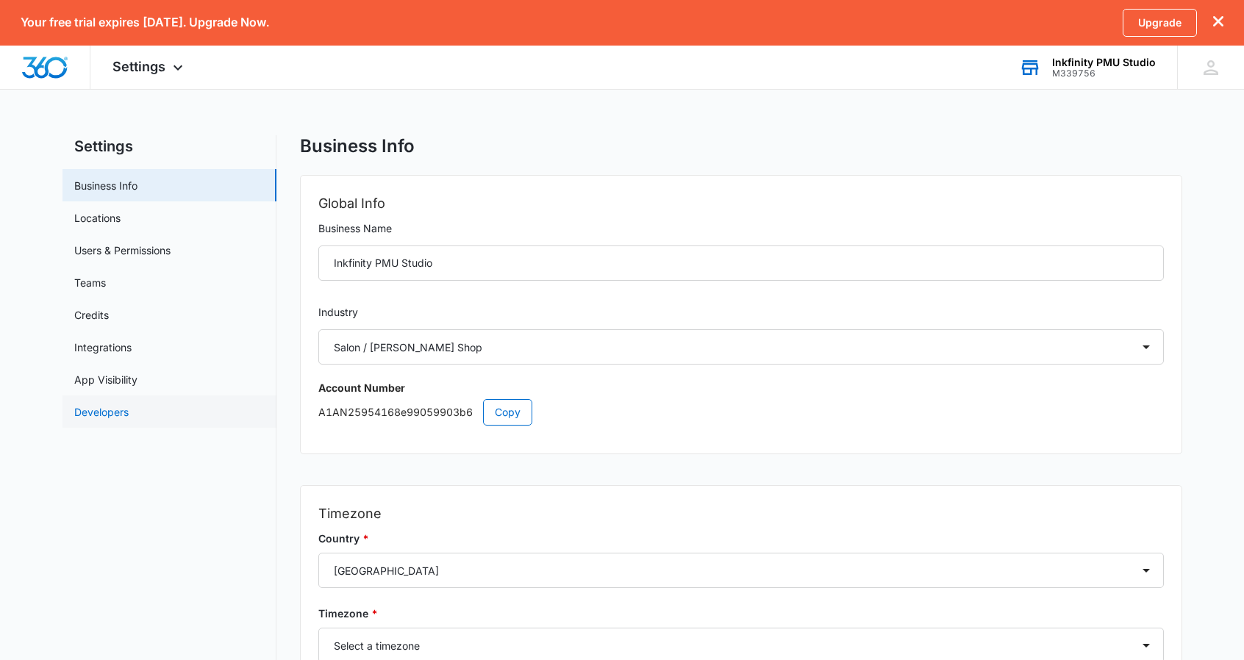
click at [101, 420] on link "Developers" at bounding box center [101, 411] width 54 height 15
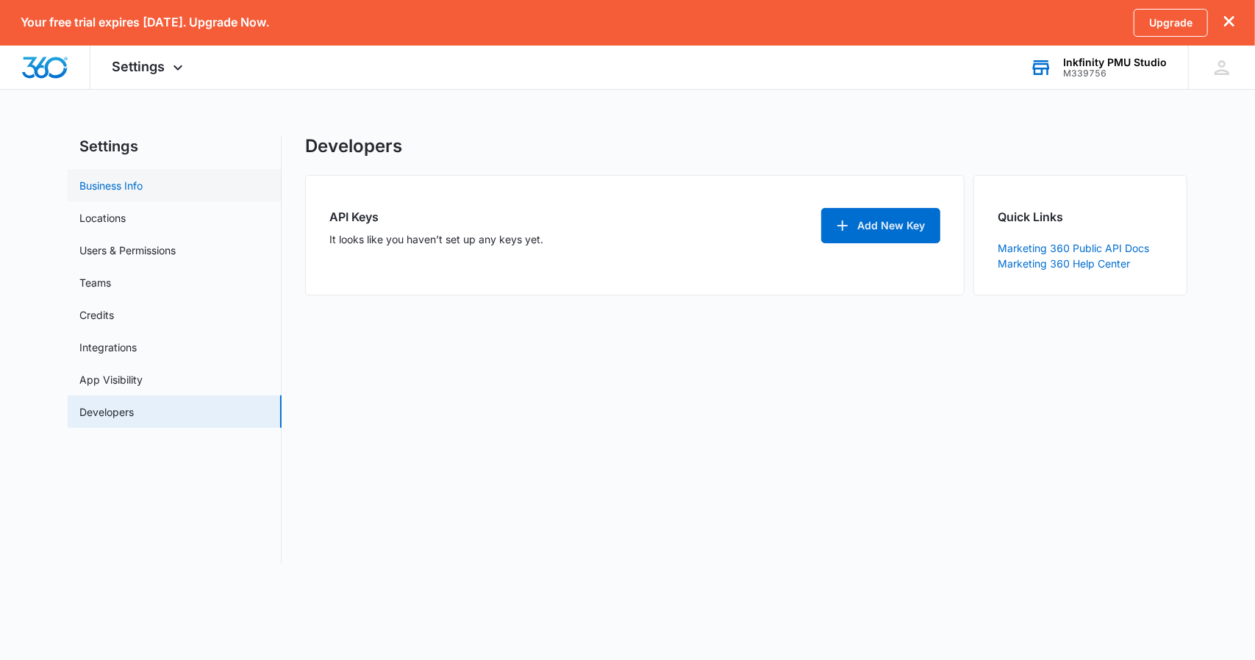
click at [104, 187] on link "Business Info" at bounding box center [110, 185] width 63 height 15
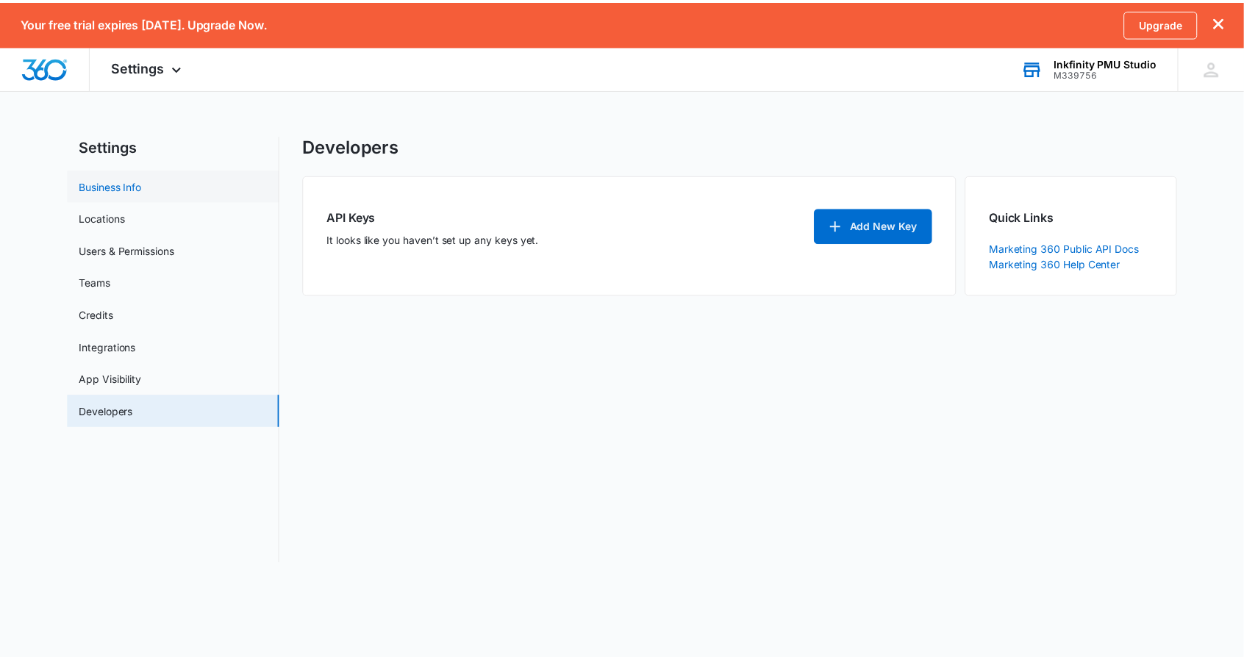
select select "23"
select select "US"
select select "America/Chicago"
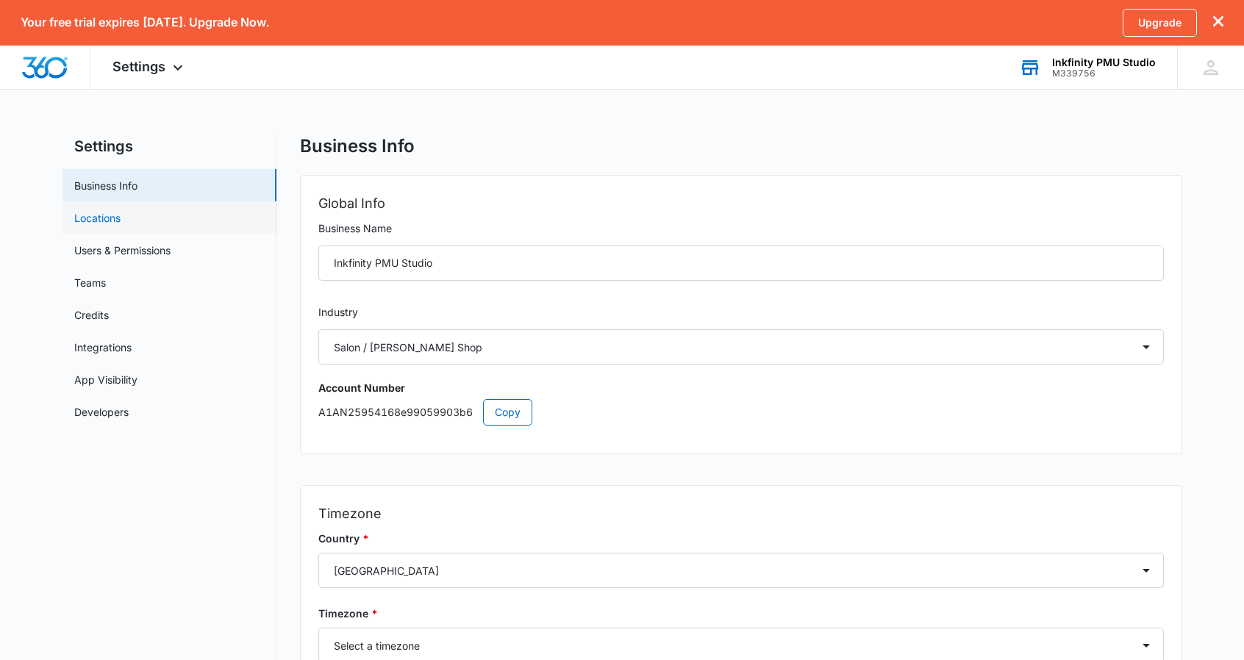
click at [121, 222] on link "Locations" at bounding box center [97, 217] width 46 height 15
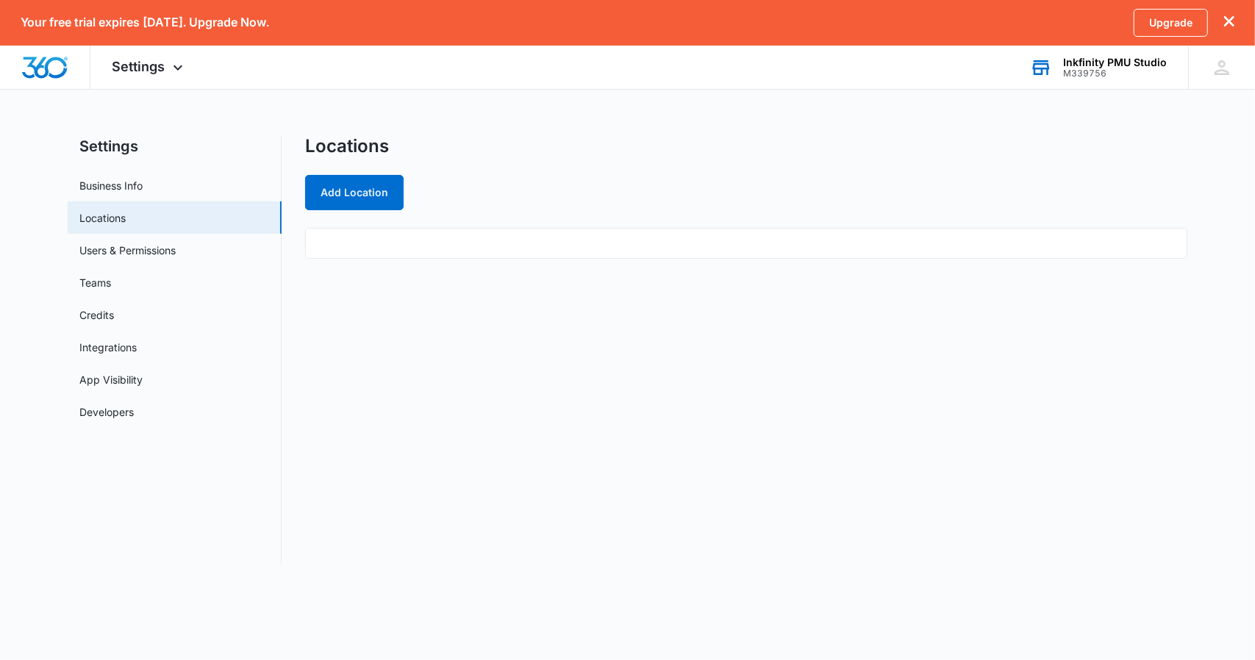
click at [1230, 21] on icon "dismiss this dialog" at bounding box center [1229, 21] width 10 height 10
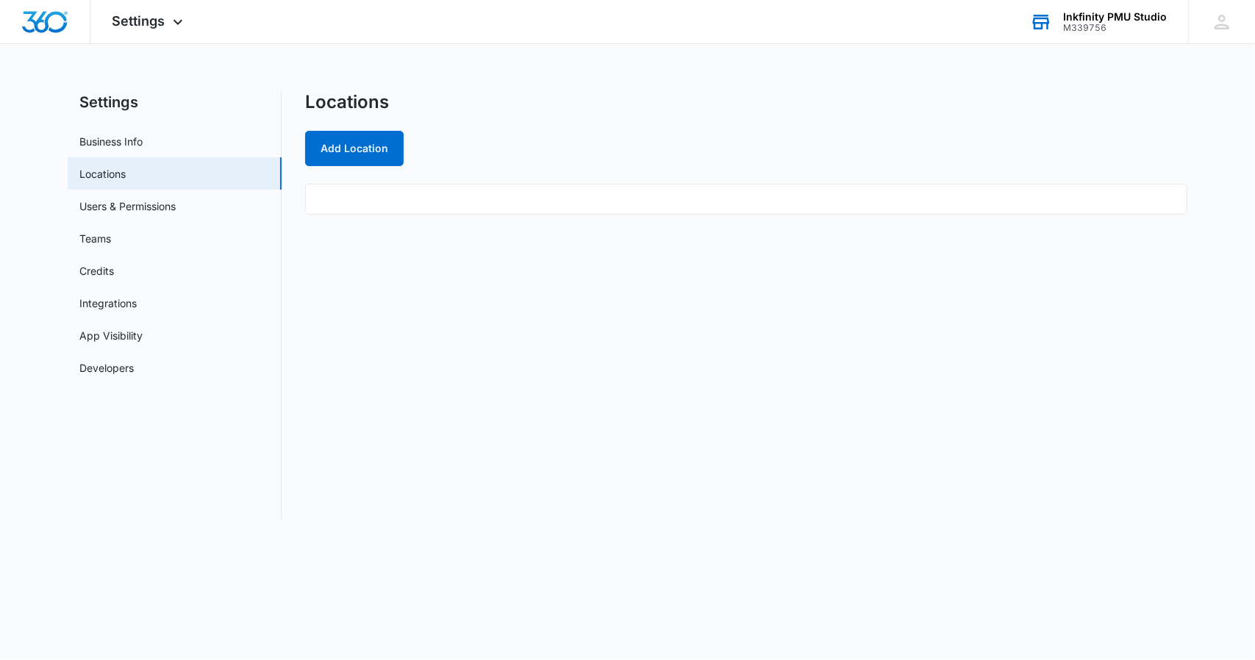
click at [1101, 26] on div "M339756" at bounding box center [1115, 28] width 104 height 10
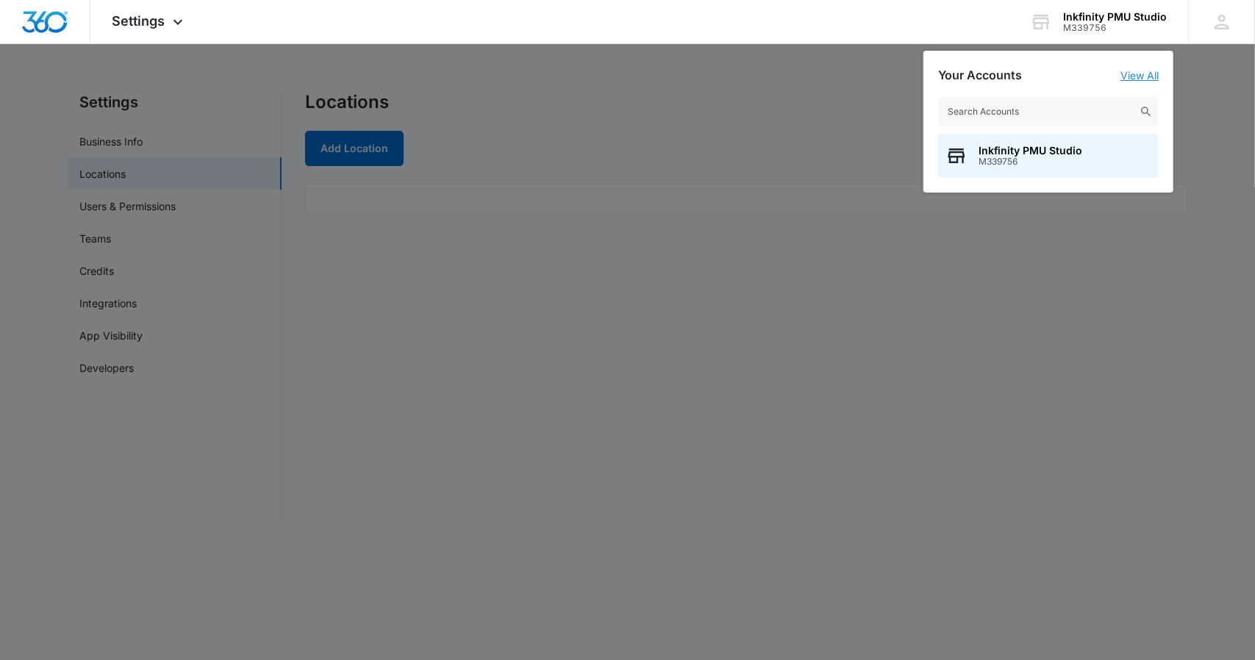
click at [1151, 74] on link "View All" at bounding box center [1140, 75] width 38 height 12
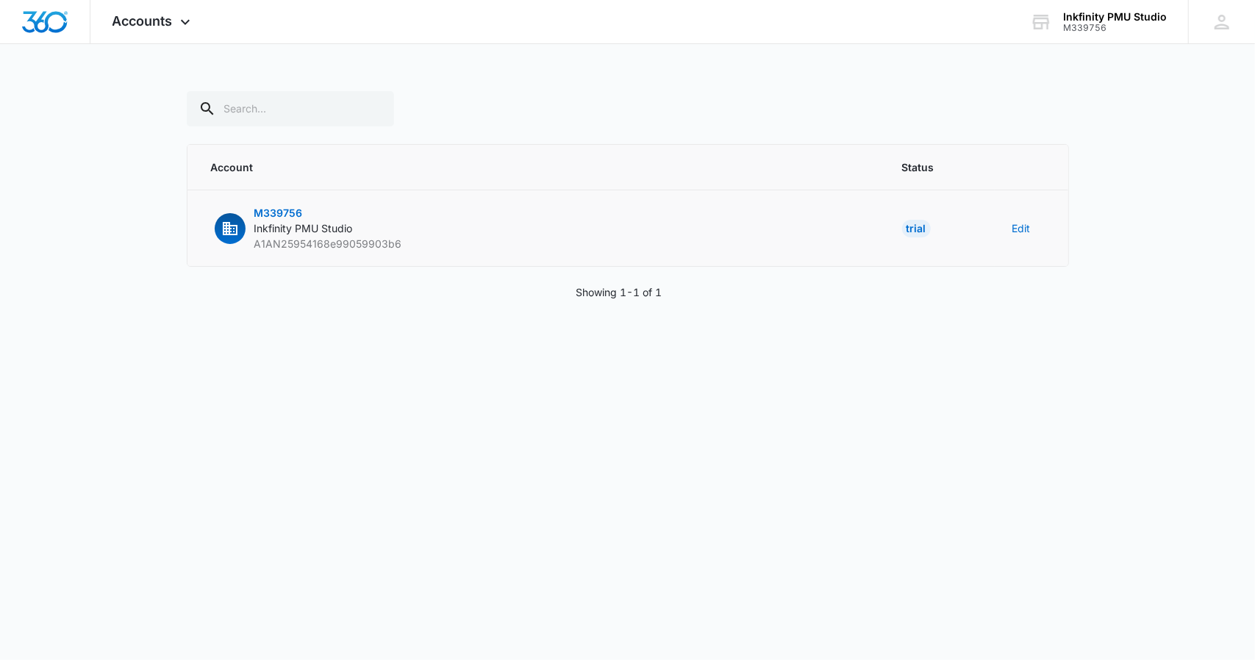
click at [274, 216] on span "M339756" at bounding box center [278, 213] width 49 height 12
click at [288, 207] on span "M339756" at bounding box center [278, 213] width 49 height 12
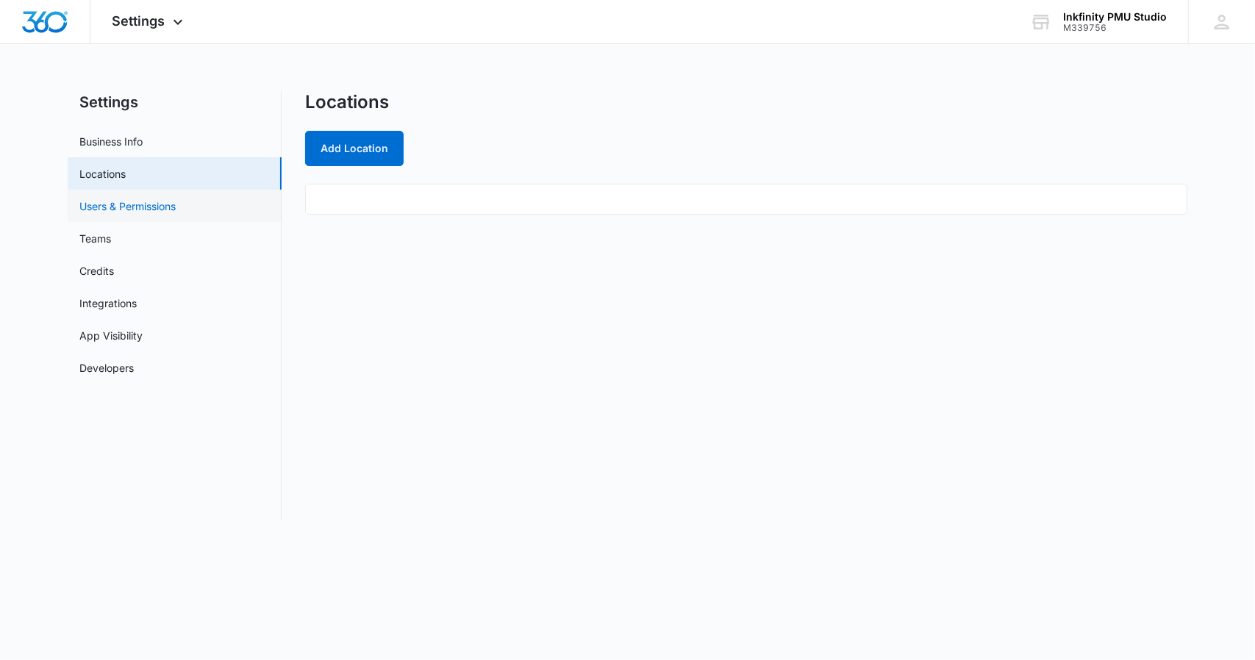
click at [149, 214] on link "Users & Permissions" at bounding box center [127, 206] width 96 height 15
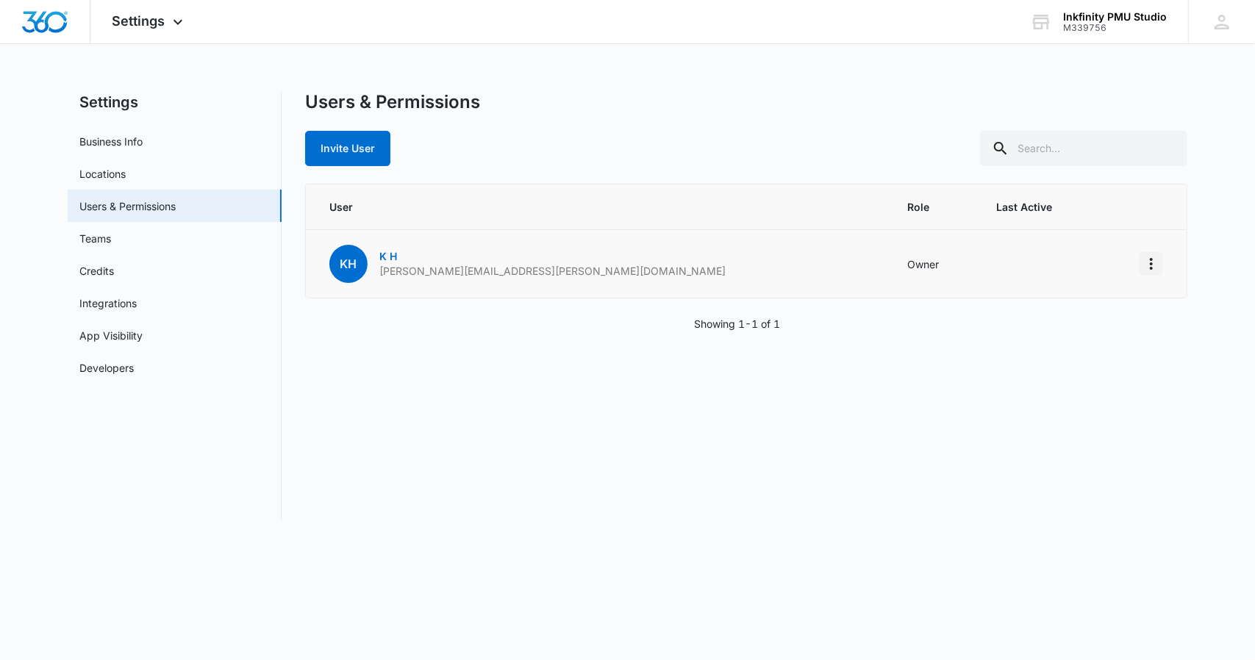
click at [1145, 258] on icon "Actions" at bounding box center [1152, 264] width 18 height 18
click at [111, 231] on link "Teams" at bounding box center [95, 238] width 32 height 15
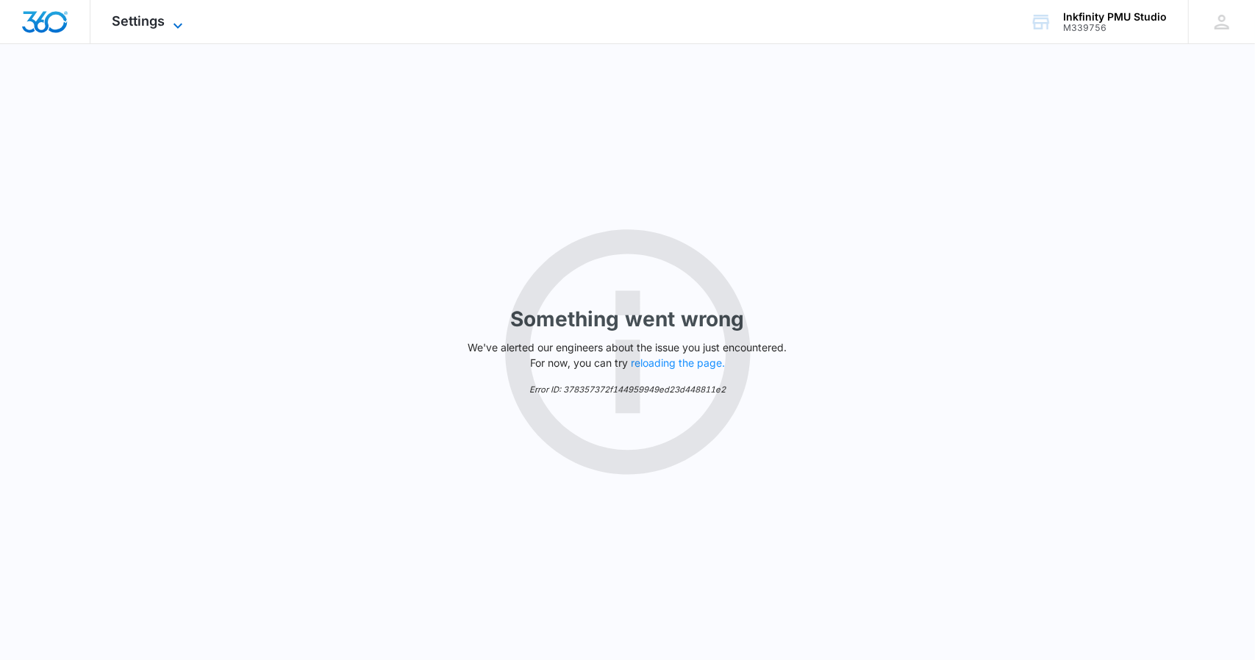
click at [175, 22] on icon at bounding box center [178, 26] width 18 height 18
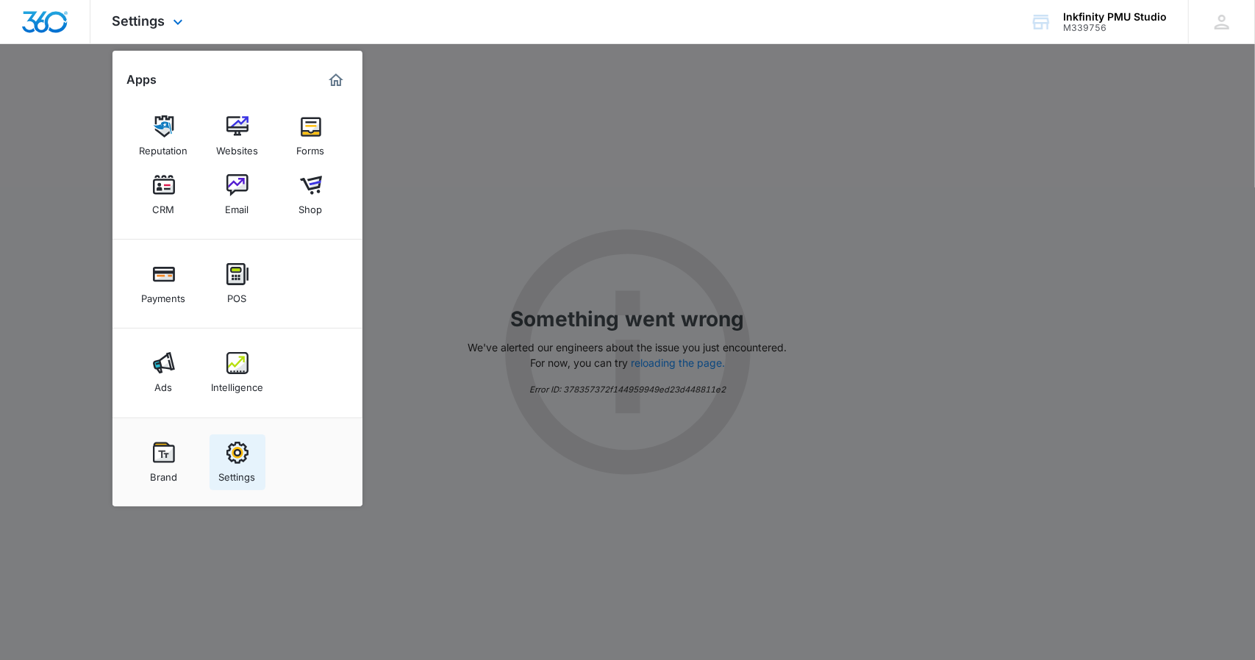
click at [247, 467] on div "Settings" at bounding box center [237, 473] width 37 height 19
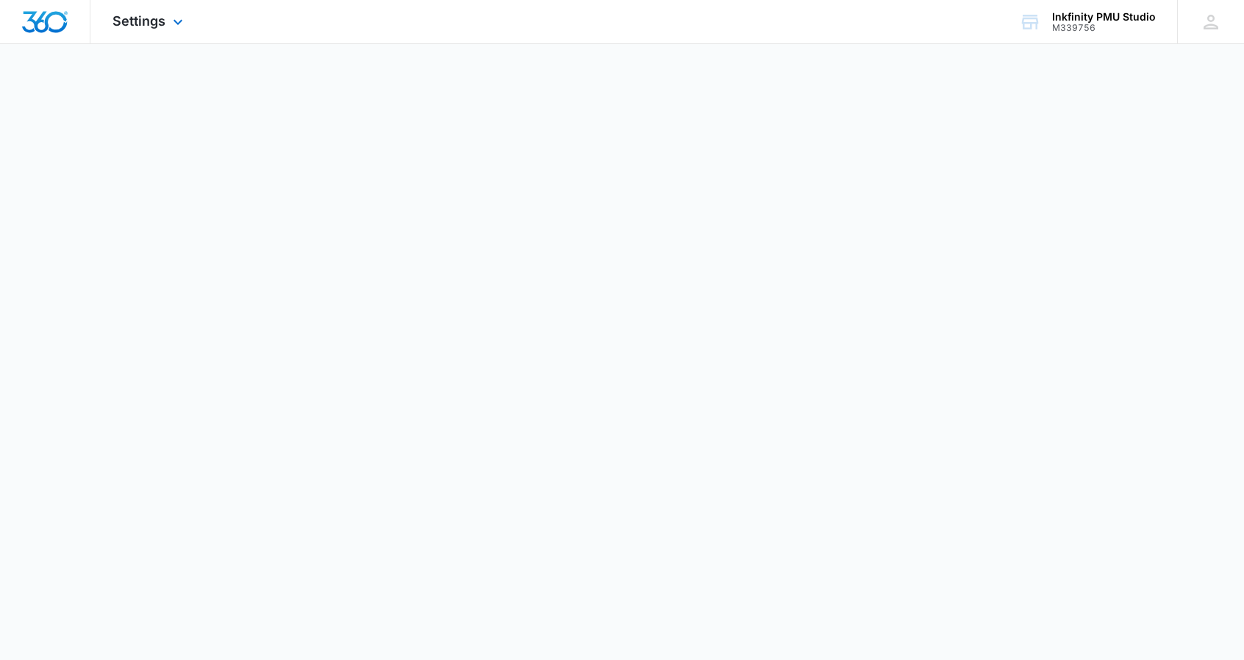
select select "23"
select select "US"
select select "America/Chicago"
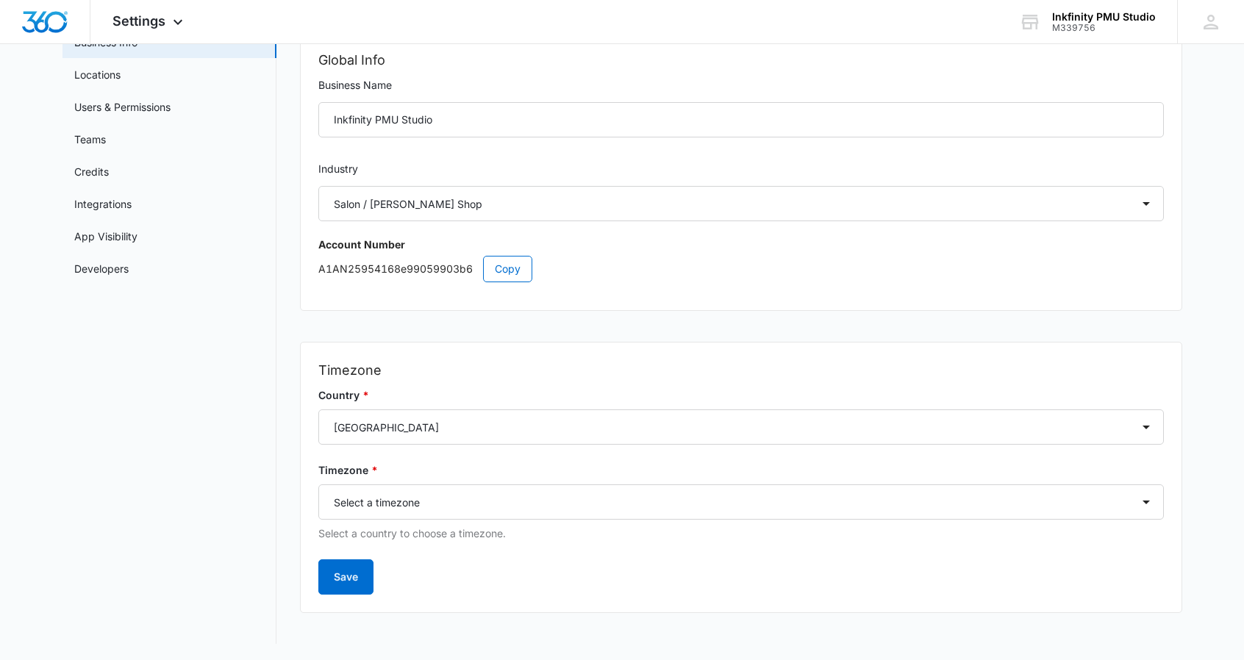
scroll to position [100, 0]
click at [129, 262] on link "Developers" at bounding box center [101, 267] width 54 height 15
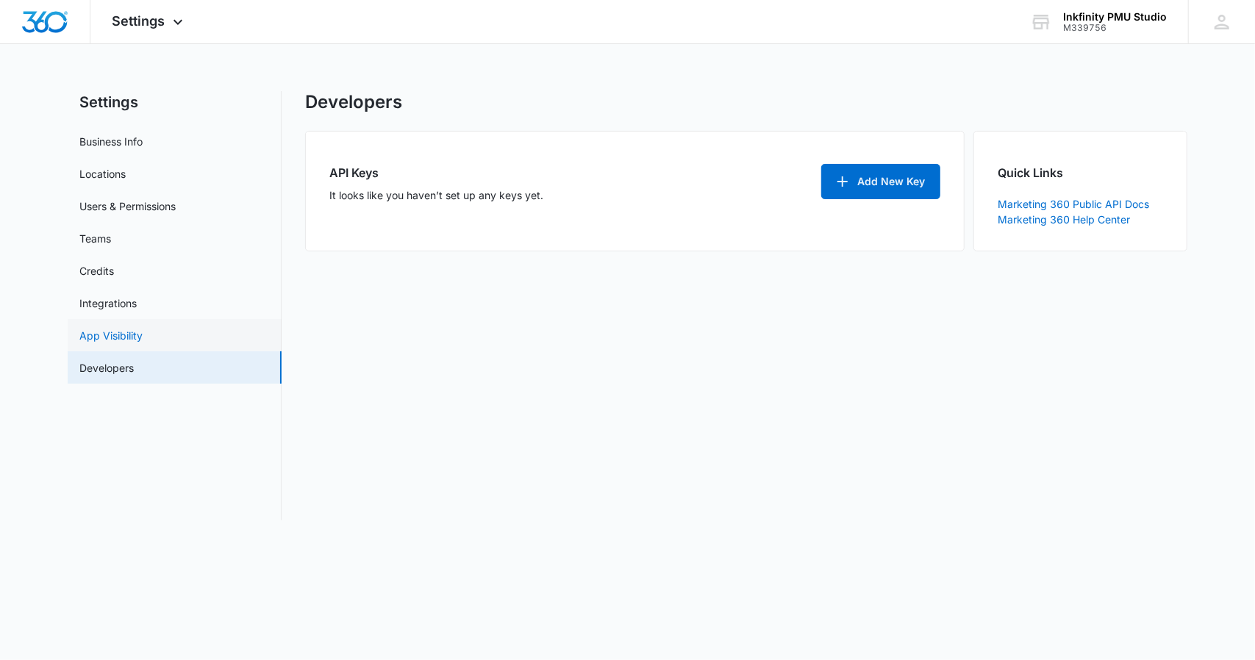
click at [122, 337] on link "App Visibility" at bounding box center [110, 335] width 63 height 15
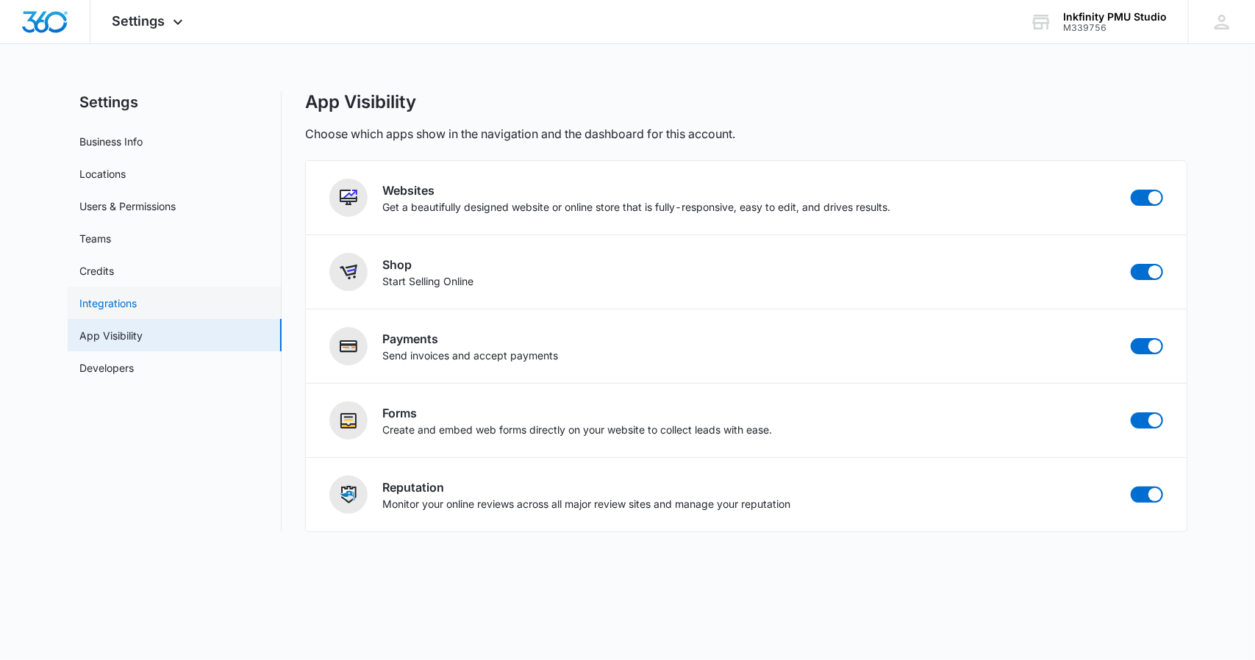
click at [130, 307] on link "Integrations" at bounding box center [107, 303] width 57 height 15
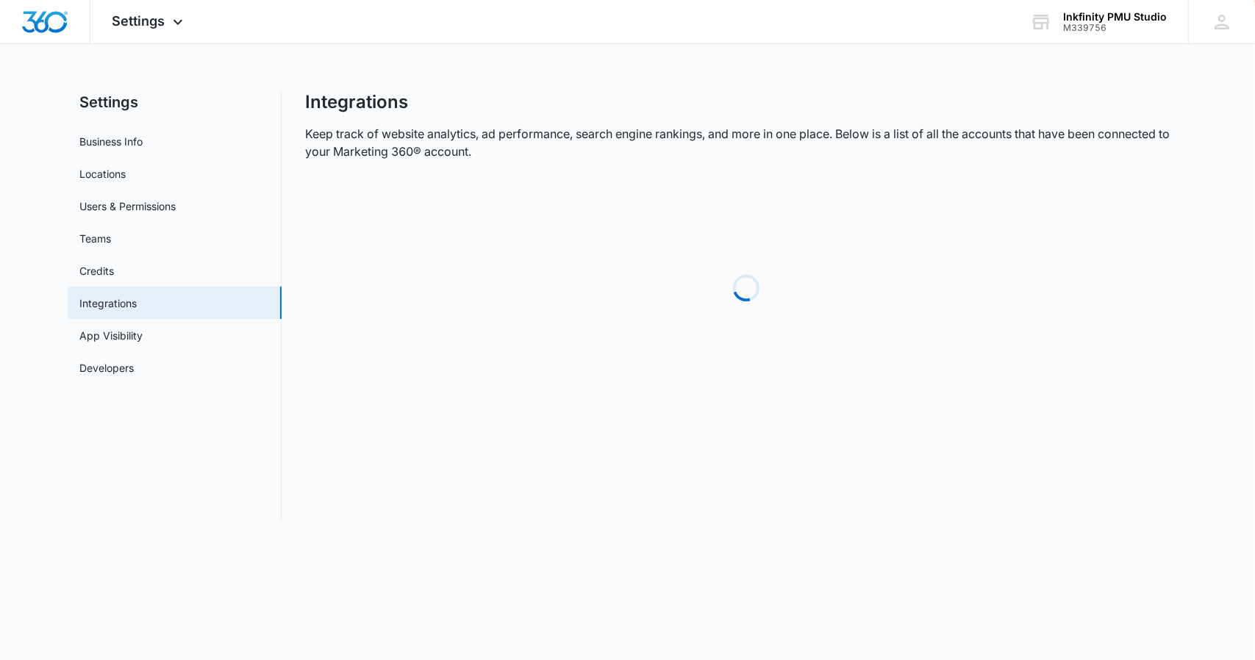
click at [130, 307] on link "Integrations" at bounding box center [107, 303] width 57 height 15
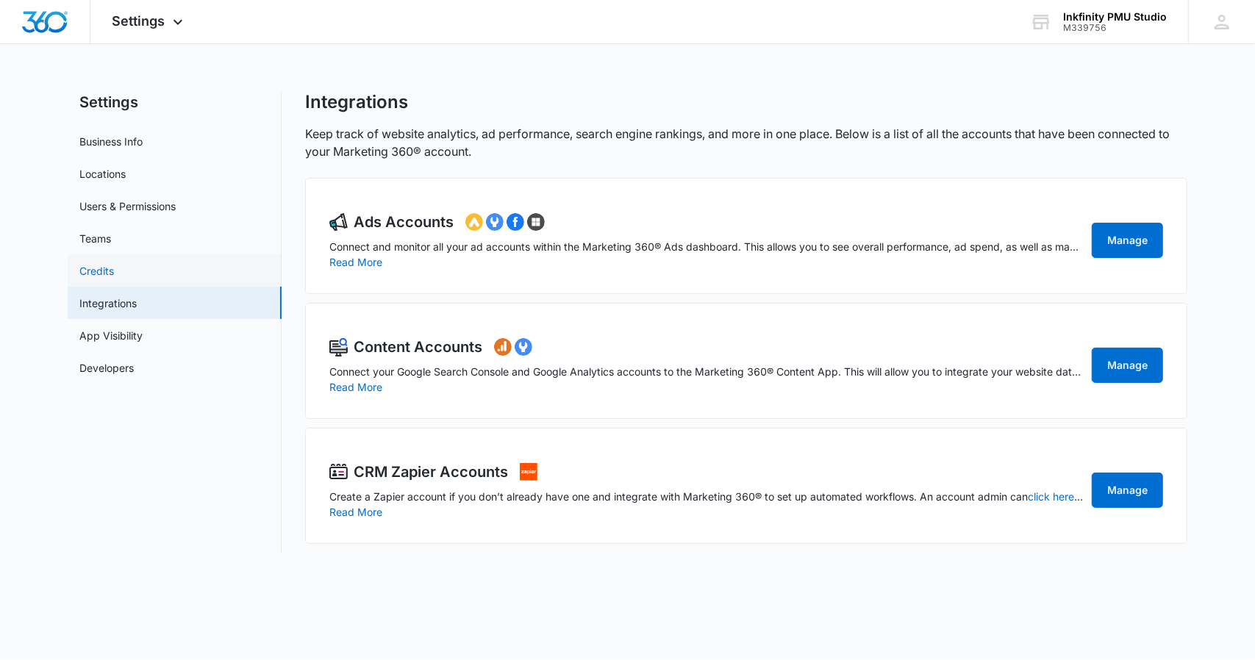
click at [96, 263] on link "Credits" at bounding box center [96, 270] width 35 height 15
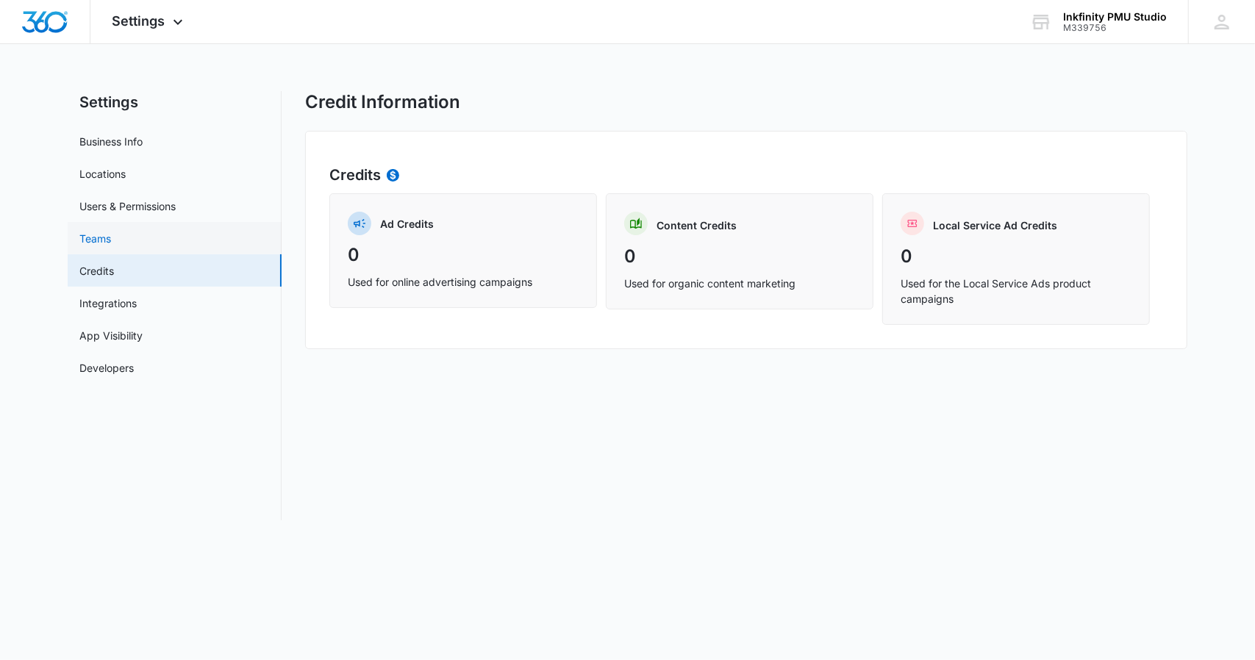
click at [111, 240] on link "Teams" at bounding box center [95, 238] width 32 height 15
click at [111, 237] on link "Teams" at bounding box center [95, 238] width 32 height 15
click at [134, 204] on link "Users & Permissions" at bounding box center [127, 206] width 96 height 15
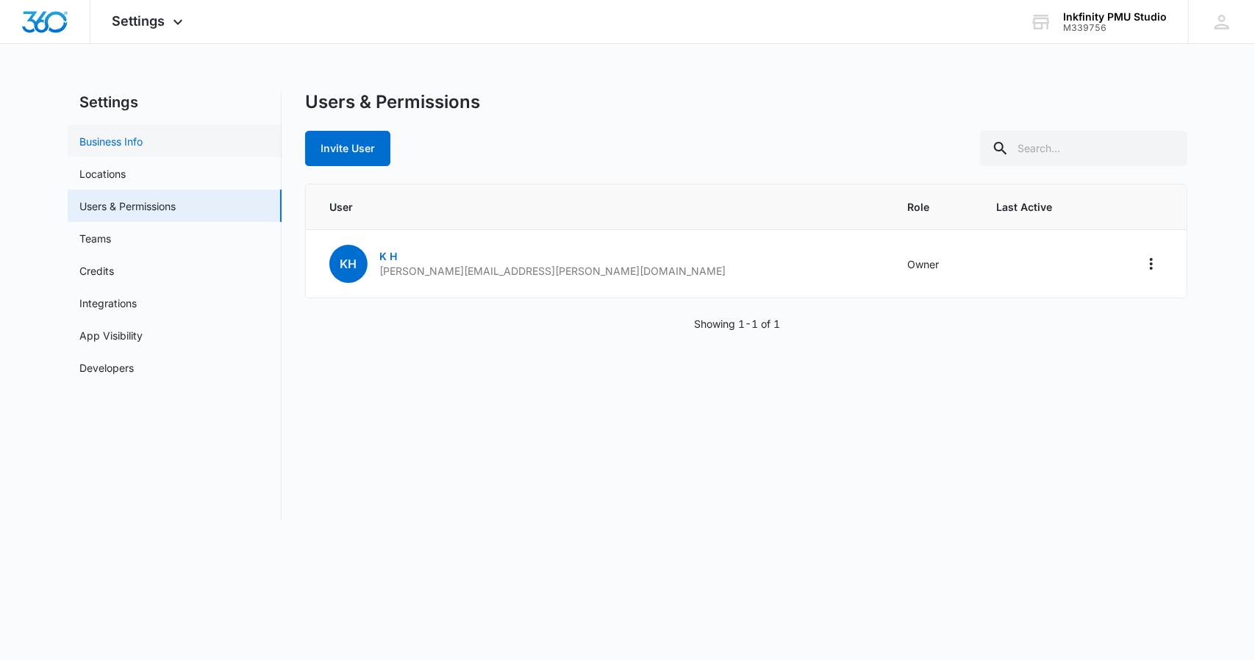
click at [79, 134] on link "Business Info" at bounding box center [110, 141] width 63 height 15
select select "23"
select select "US"
select select "America/Chicago"
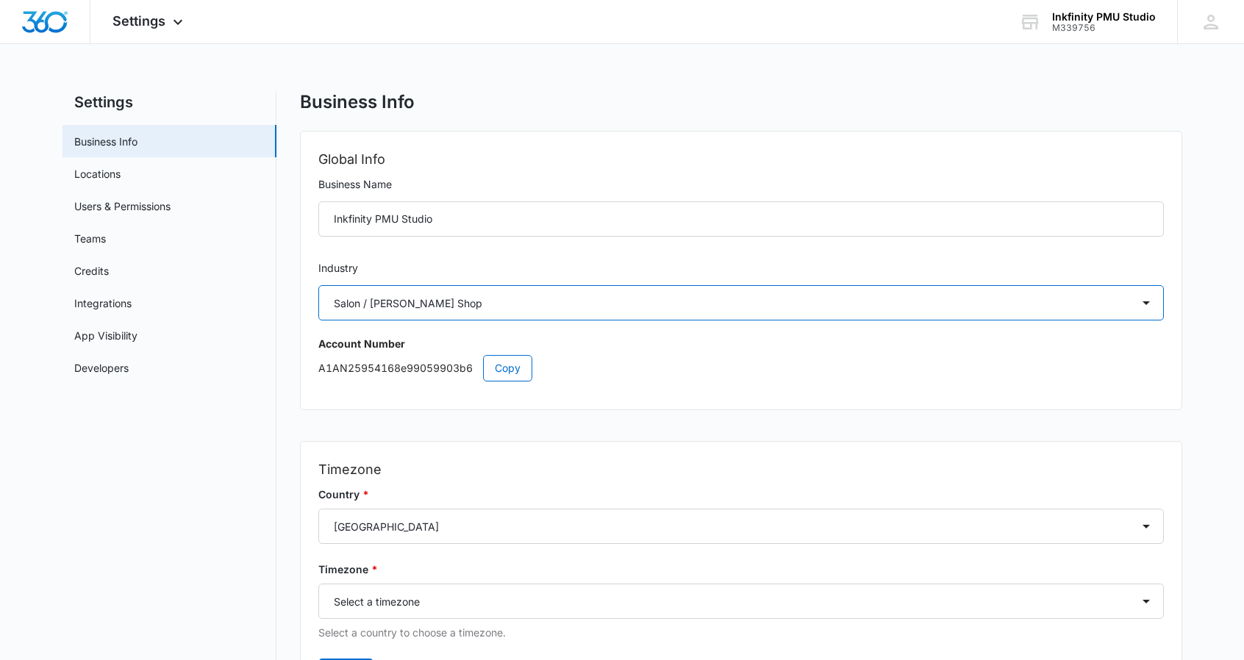
click at [1092, 307] on select "Select Accounting / CPA Assisted Living Attorney / Law Firm Auto Repair Carpet …" at bounding box center [741, 302] width 846 height 35
click at [1104, 329] on div "Global Info Business Name Inkfinity PMU Studio Industry Select Accounting / CPA…" at bounding box center [741, 271] width 881 height 278
click at [174, 15] on div "Settings Apps Reputation Websites Forms CRM Email Shop Payments POS Ads Intelli…" at bounding box center [149, 21] width 118 height 43
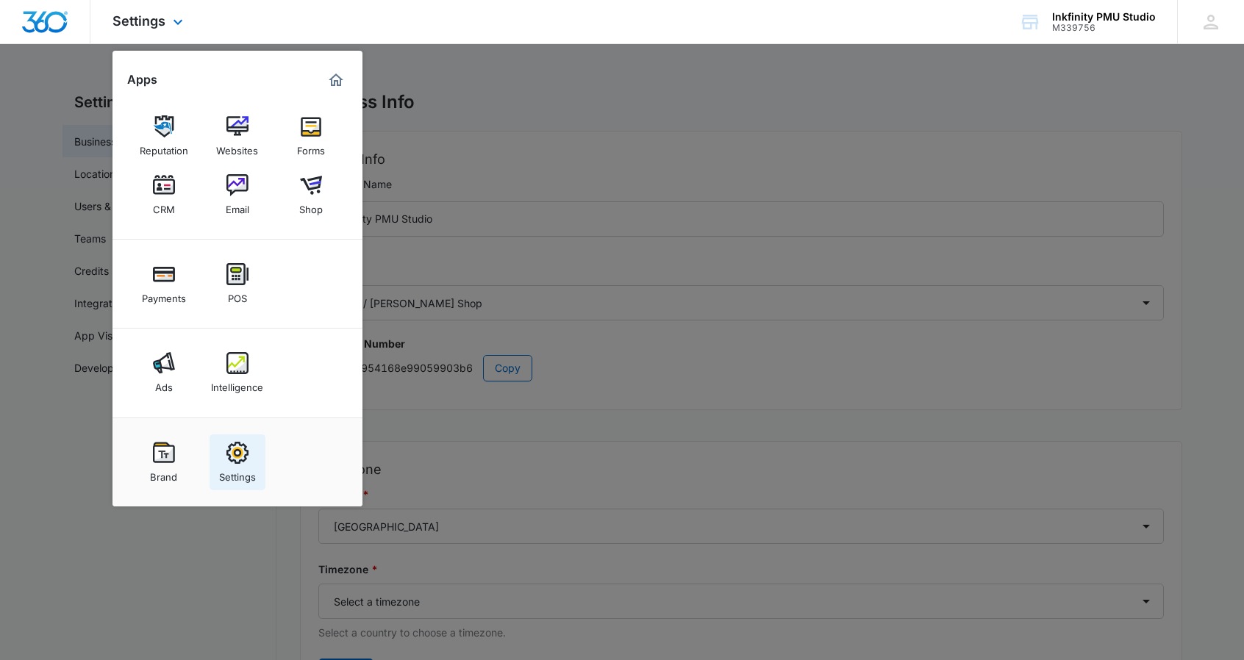
click at [247, 458] on img at bounding box center [237, 453] width 22 height 22
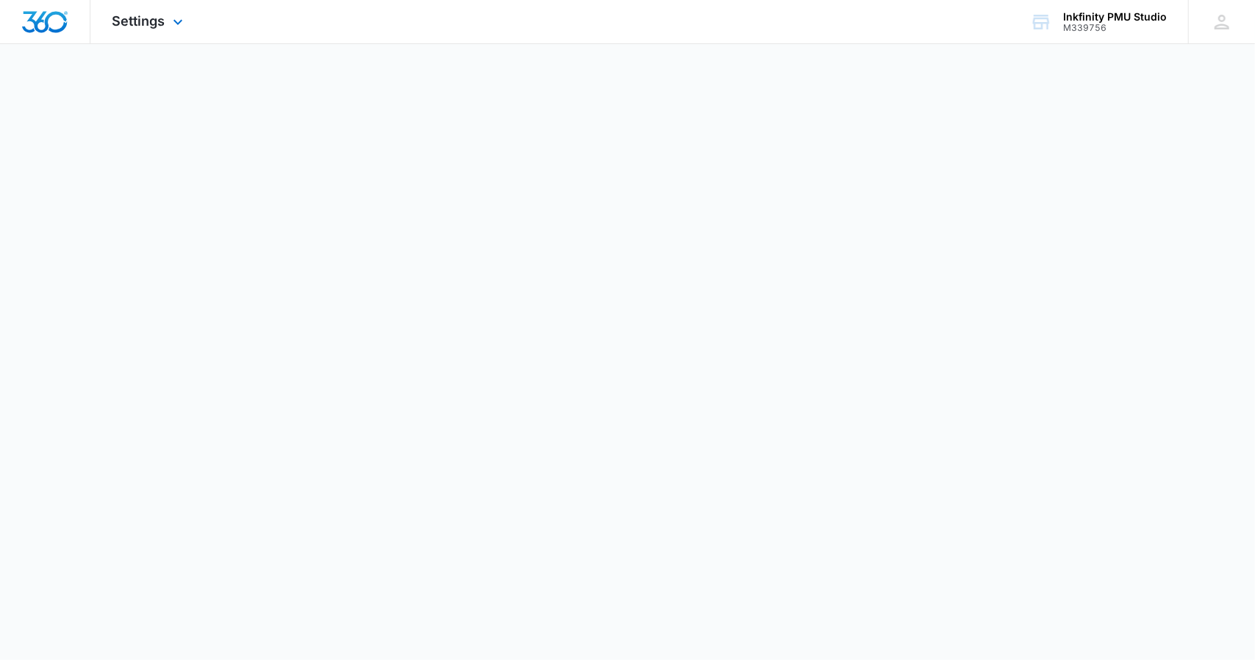
select select "23"
select select "US"
select select "America/Chicago"
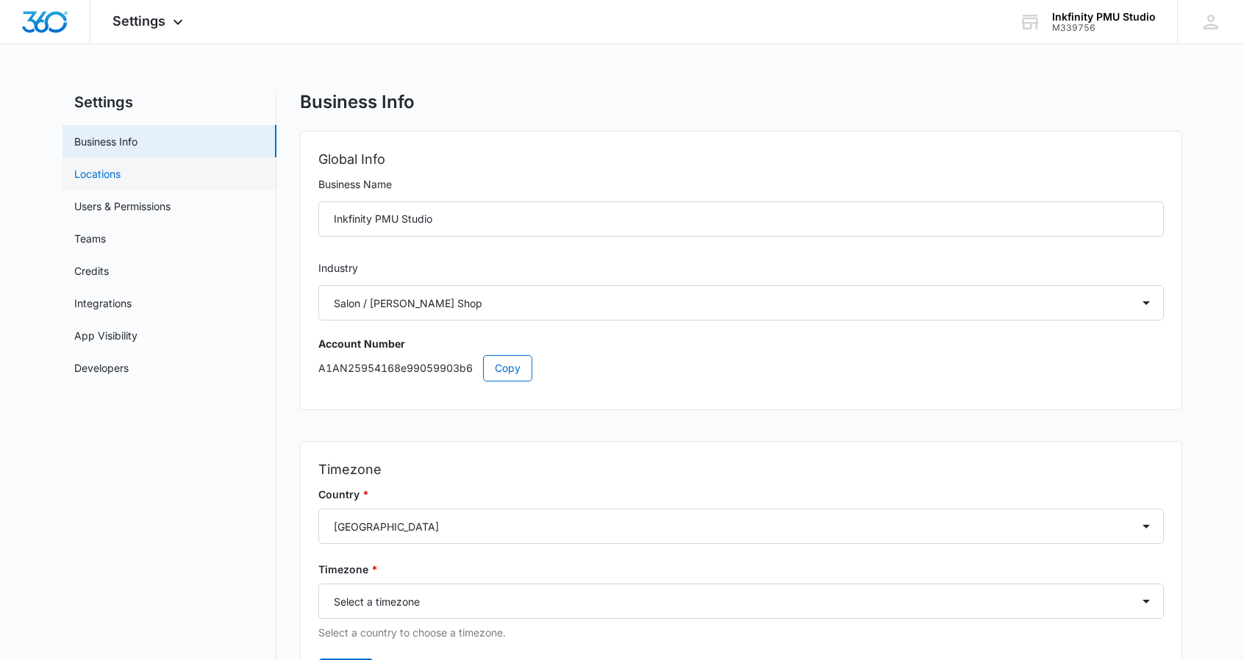
click at [121, 182] on link "Locations" at bounding box center [97, 173] width 46 height 15
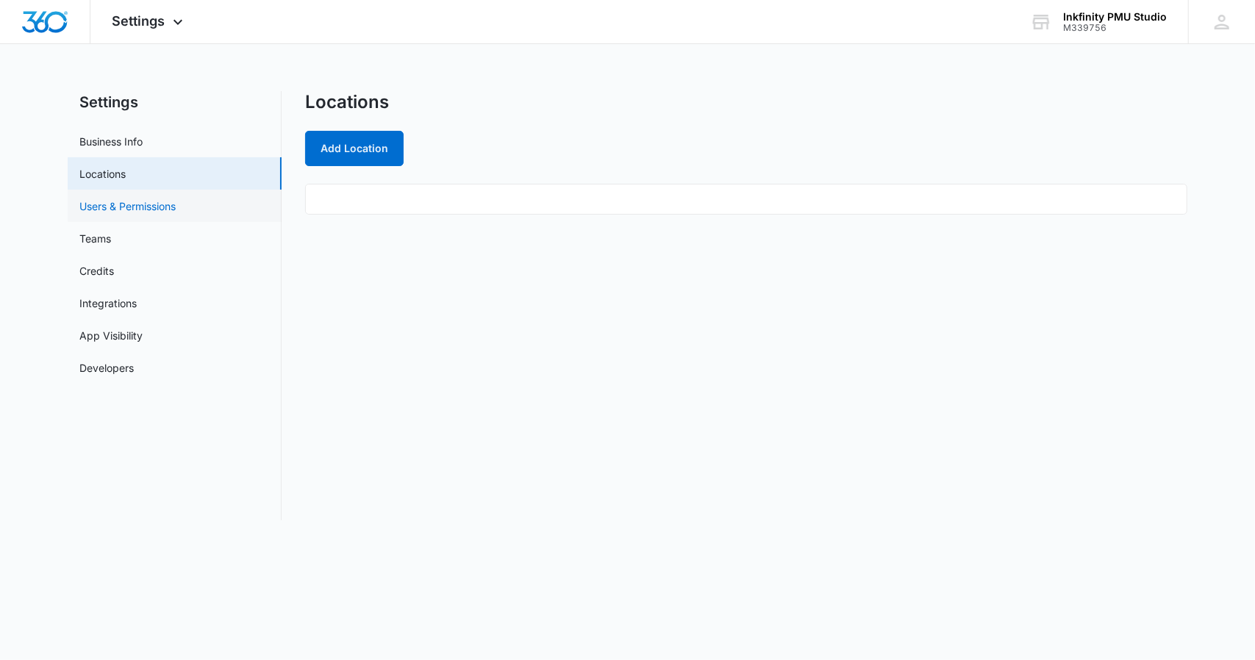
click at [152, 214] on link "Users & Permissions" at bounding box center [127, 206] width 96 height 15
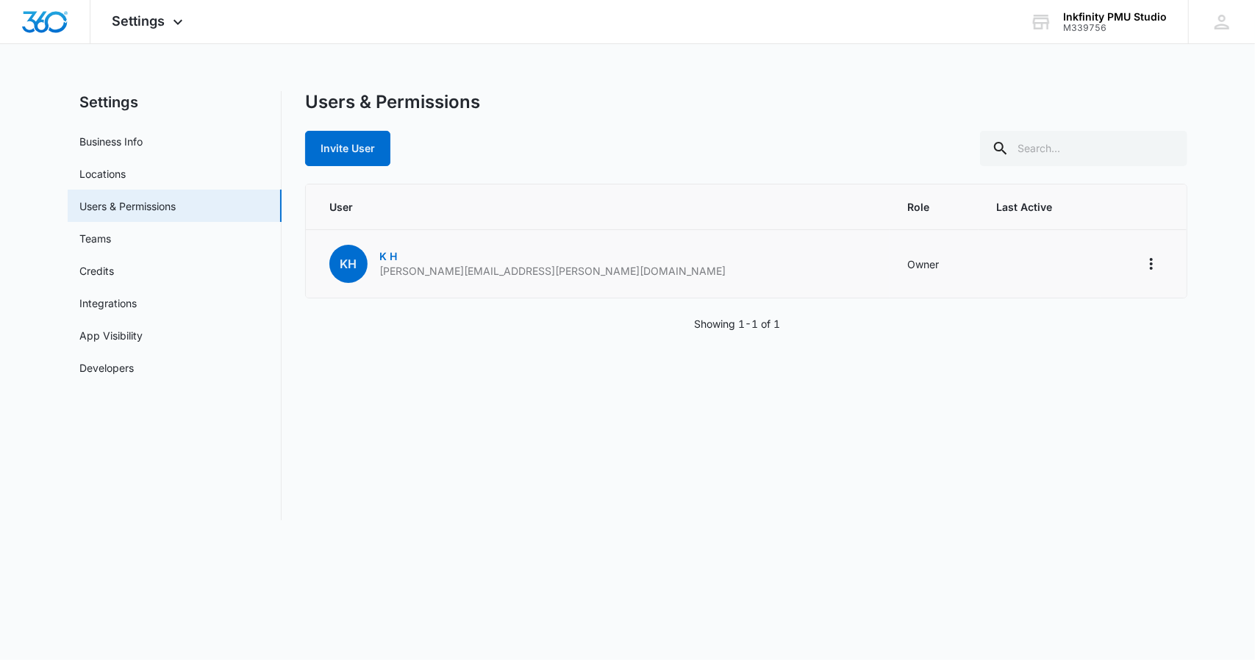
click at [1153, 248] on td at bounding box center [1144, 264] width 86 height 68
click at [1152, 259] on icon "Actions" at bounding box center [1151, 264] width 3 height 12
click at [1089, 299] on div "Log Out Everywhere" at bounding box center [1078, 304] width 99 height 10
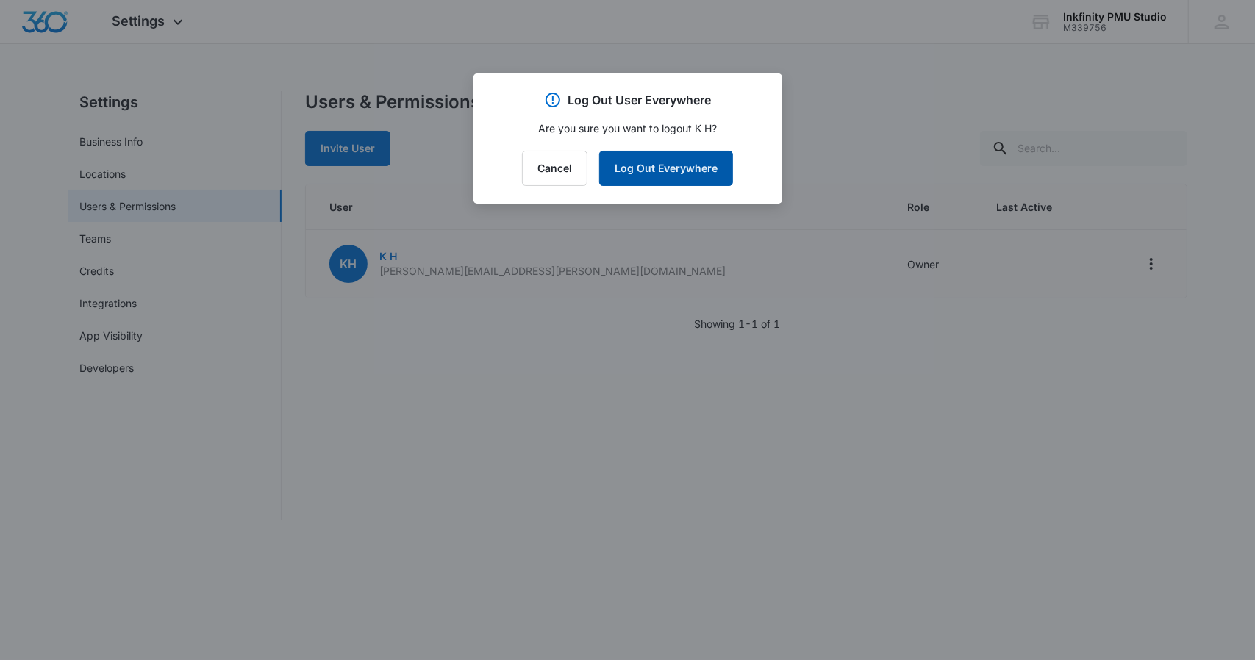
click at [654, 179] on button "Log Out Everywhere" at bounding box center [666, 168] width 134 height 35
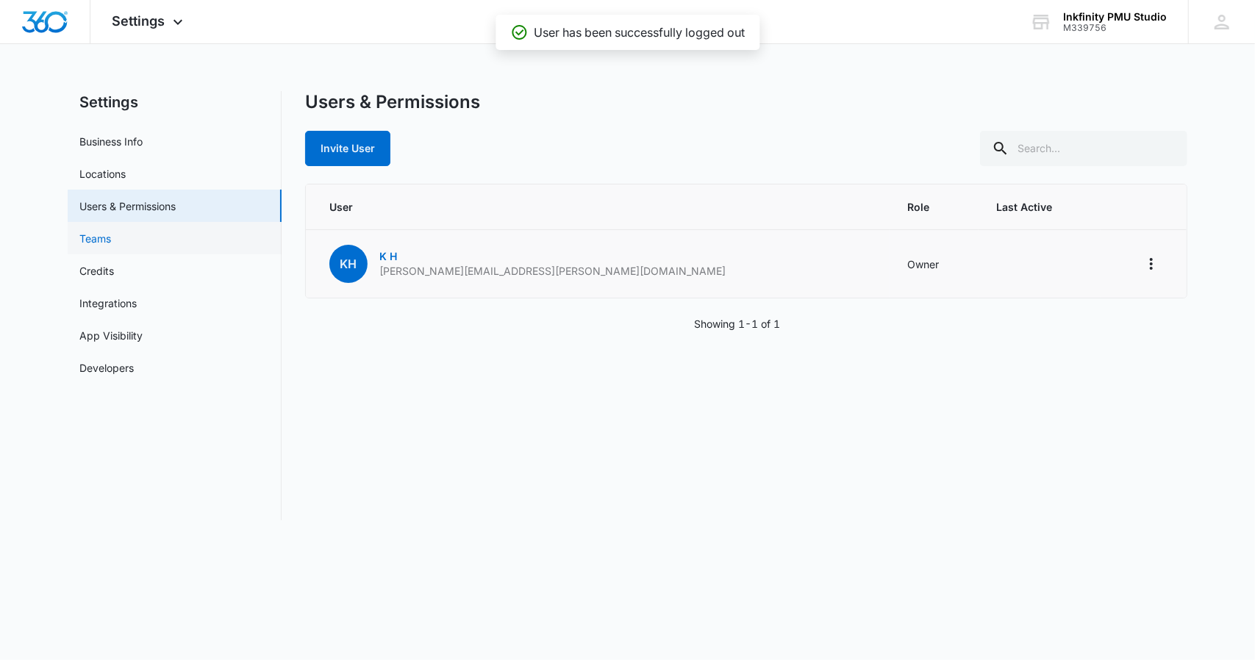
click at [99, 239] on link "Teams" at bounding box center [95, 238] width 32 height 15
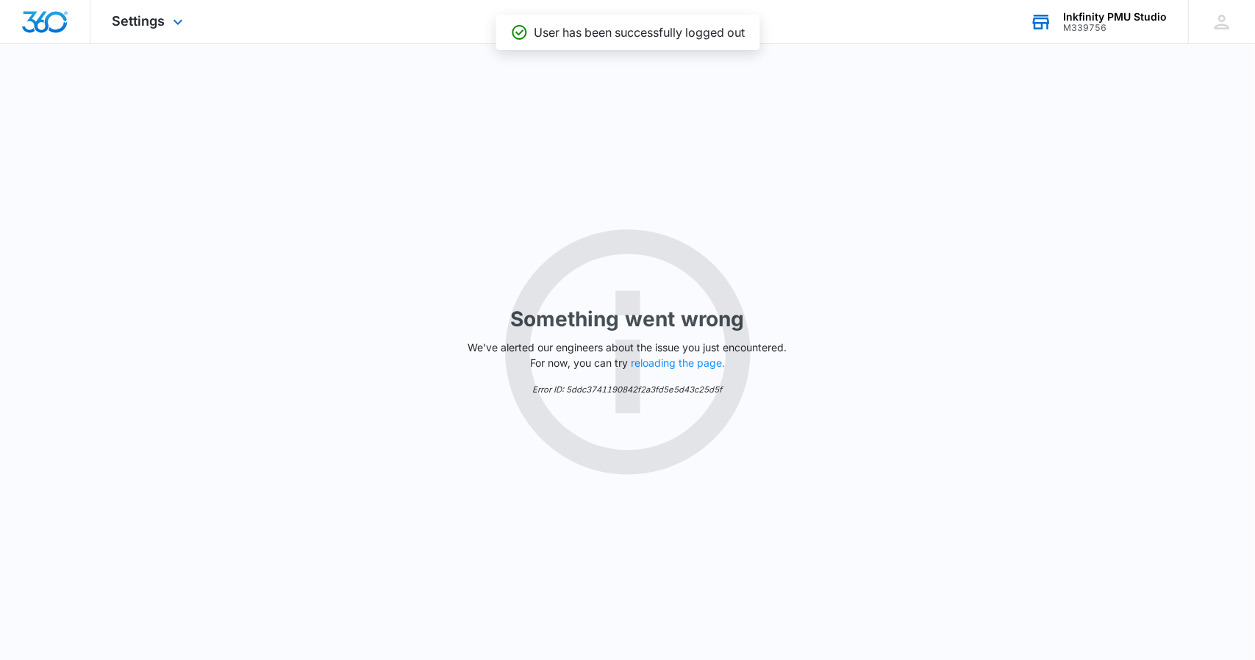
click at [1140, 24] on div "M339756" at bounding box center [1115, 28] width 104 height 10
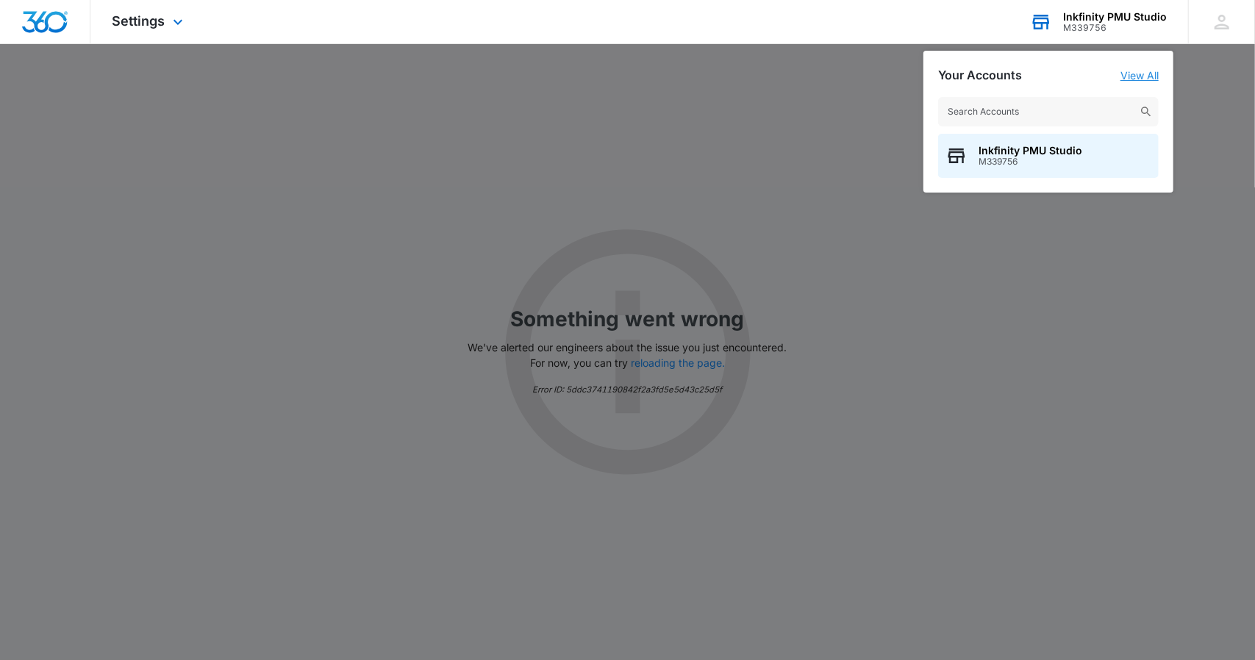
click at [1143, 79] on link "View All" at bounding box center [1140, 75] width 38 height 12
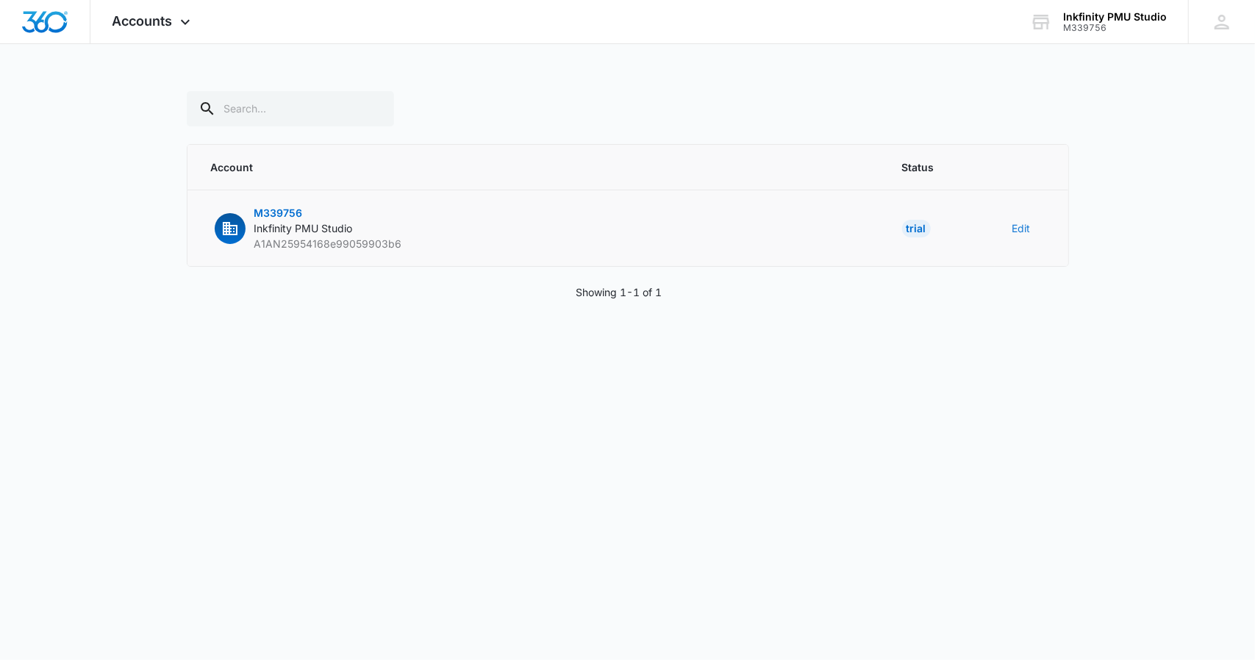
click at [1016, 230] on button "Edit" at bounding box center [1021, 228] width 18 height 15
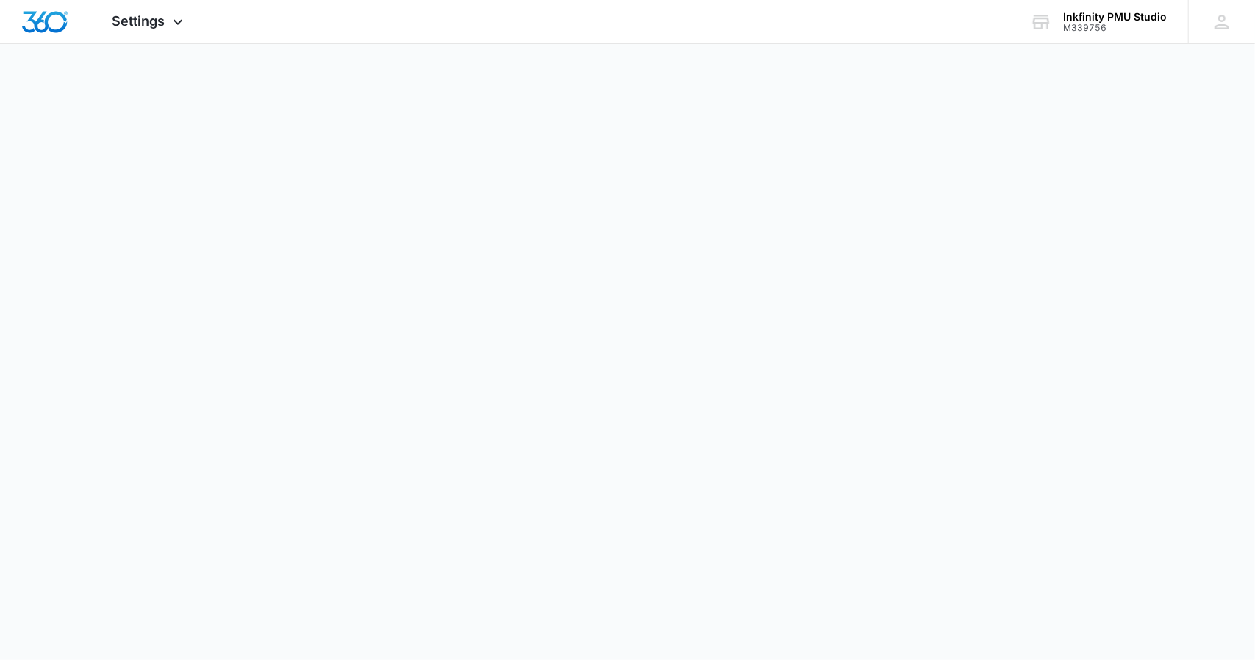
select select "23"
select select "US"
select select "America/Chicago"
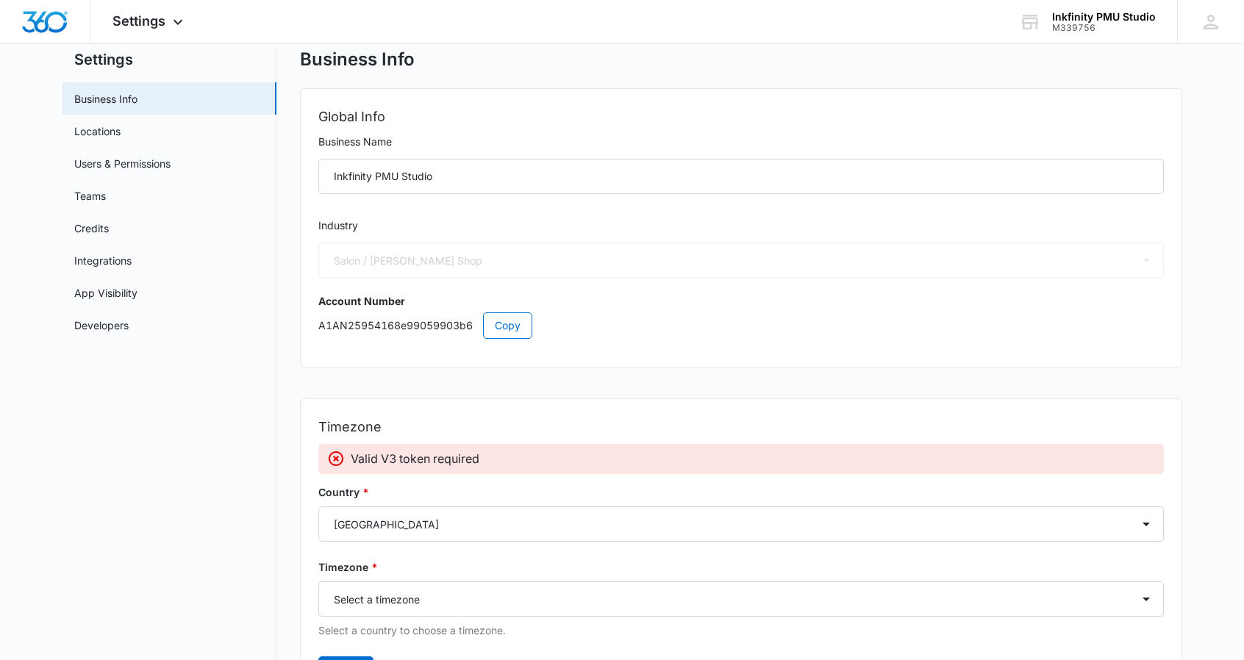
scroll to position [41, 0]
